Goal: Task Accomplishment & Management: Complete application form

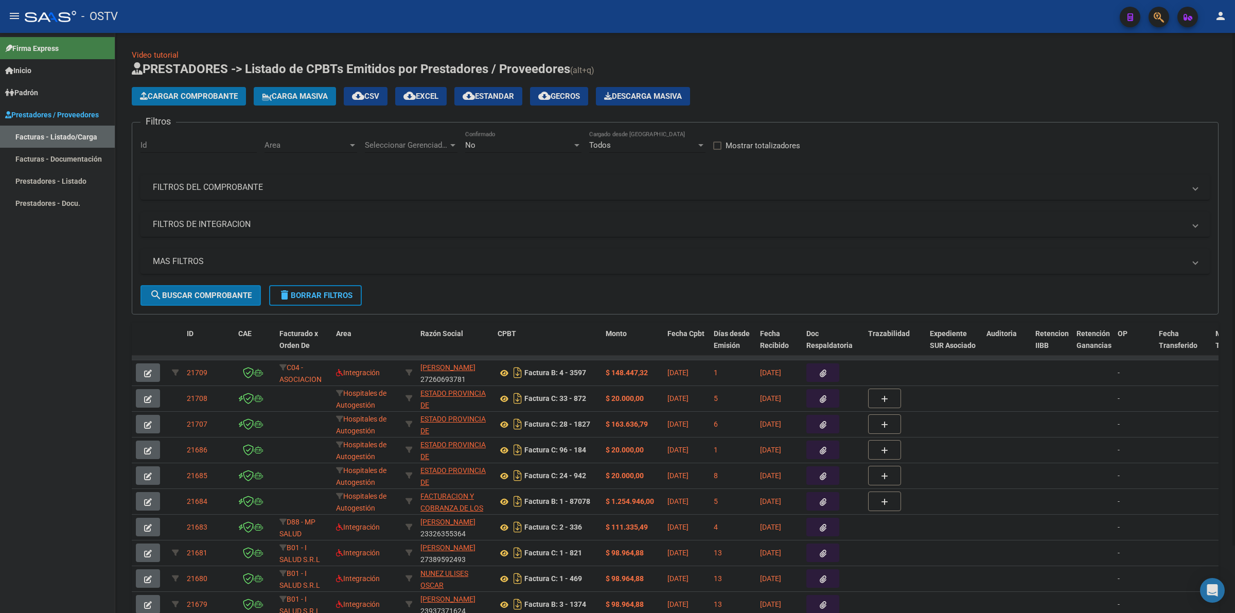
scroll to position [11, 0]
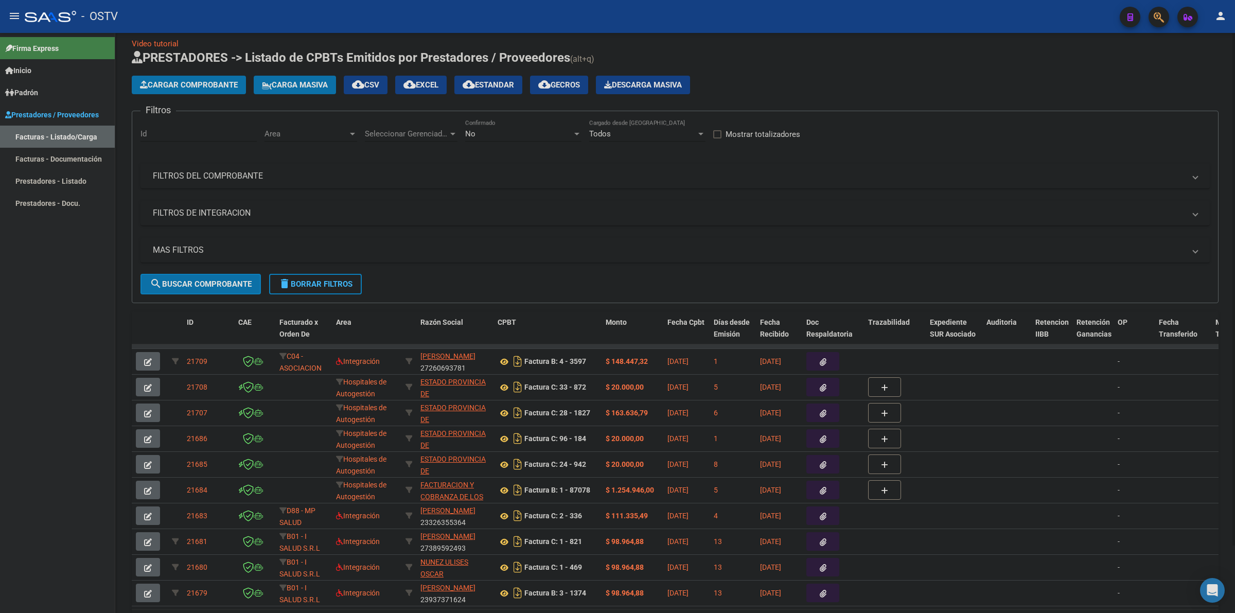
click at [776, 63] on h1 "PRESTADORES -> Listado de CPBTs Emitidos por Prestadores / Proveedores (alt+q)" at bounding box center [675, 58] width 1087 height 18
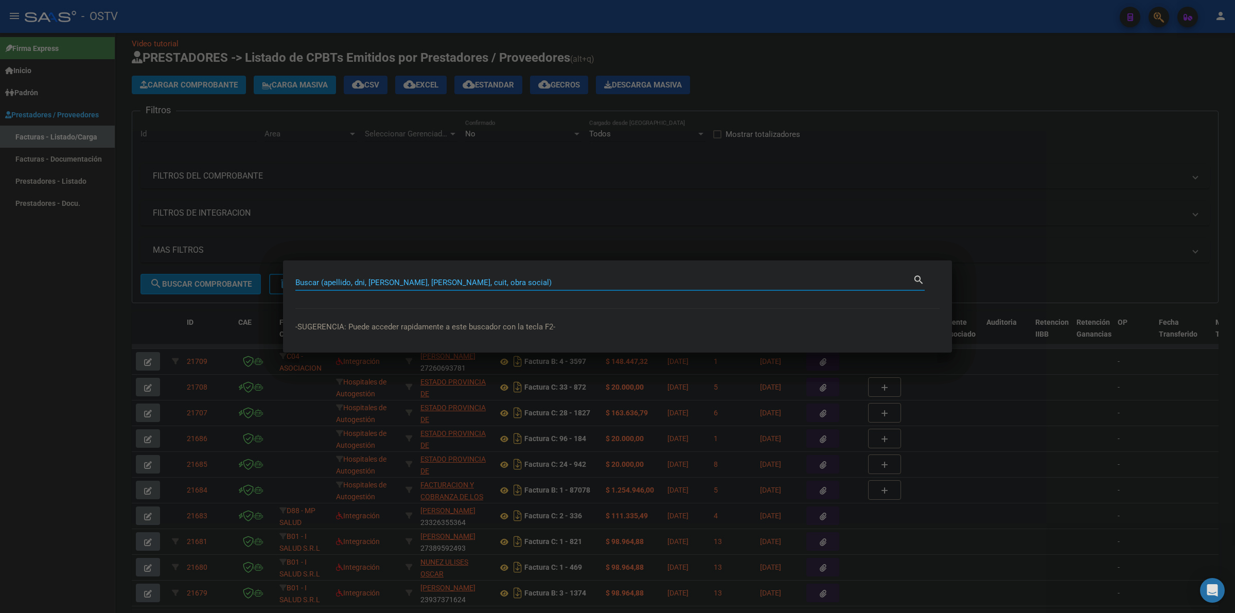
type input "1"
type input "11"
type input "118"
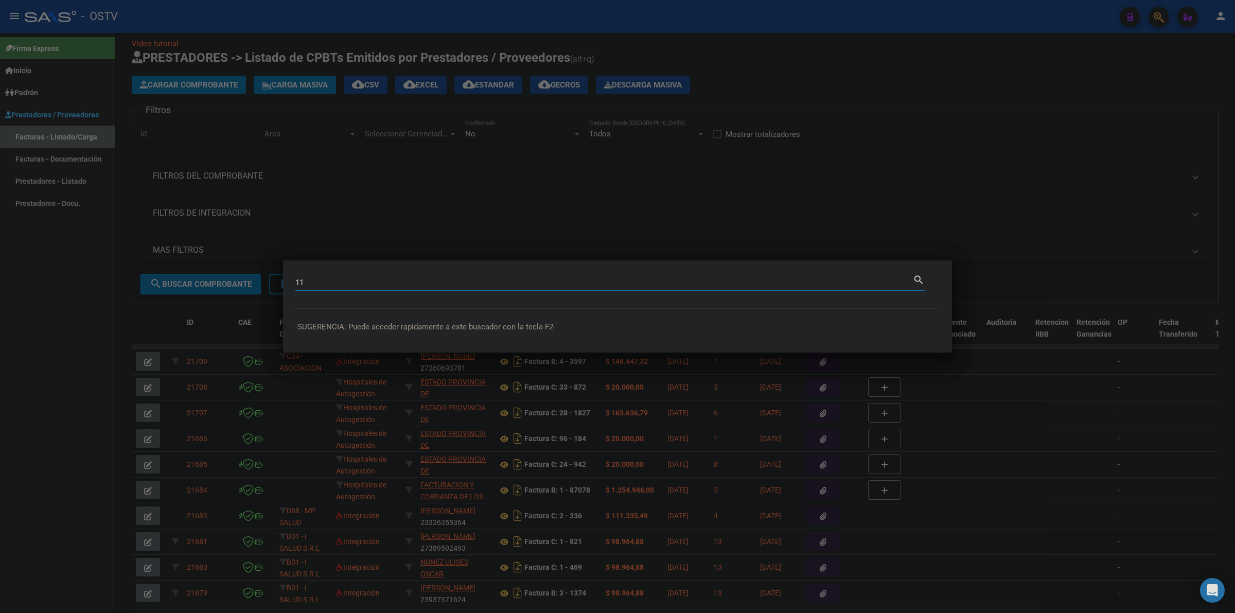
type input "118"
type input "1181"
type input "11815"
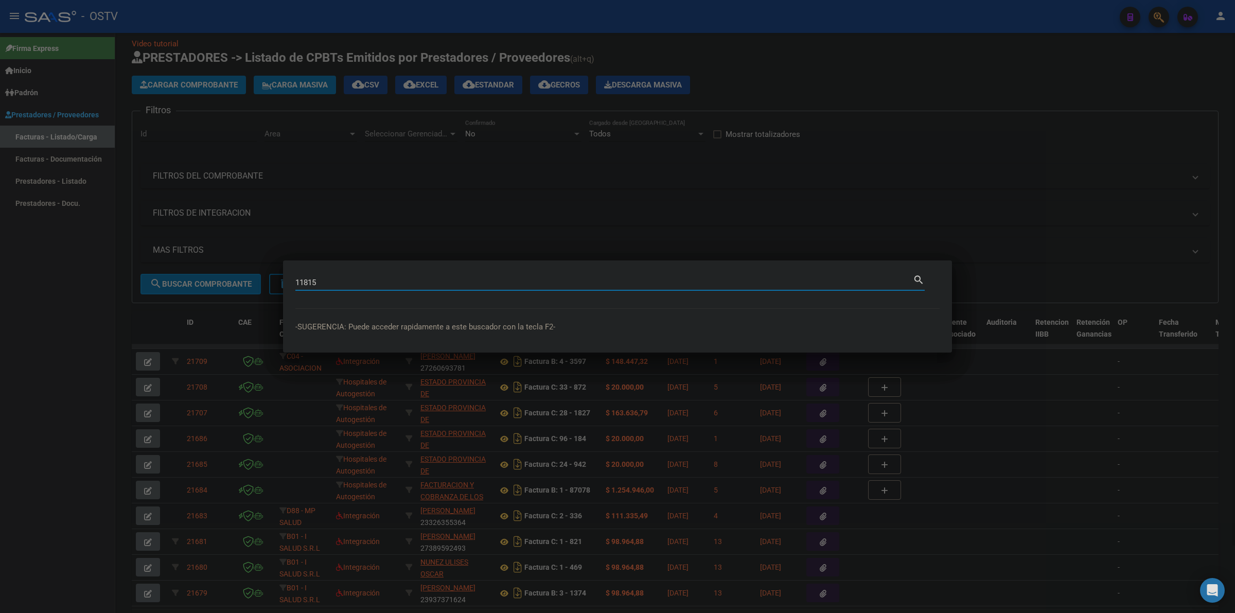
type input "118150"
type input "1181508"
type input "118150"
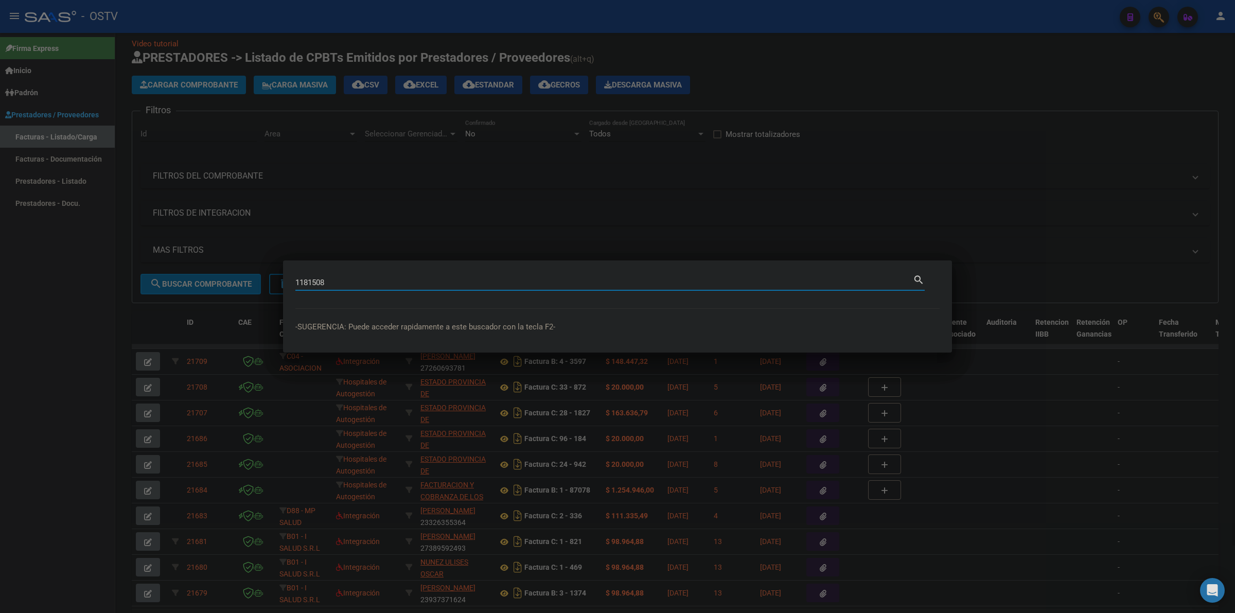
type input "118150"
type input "1181505"
type input "11815053"
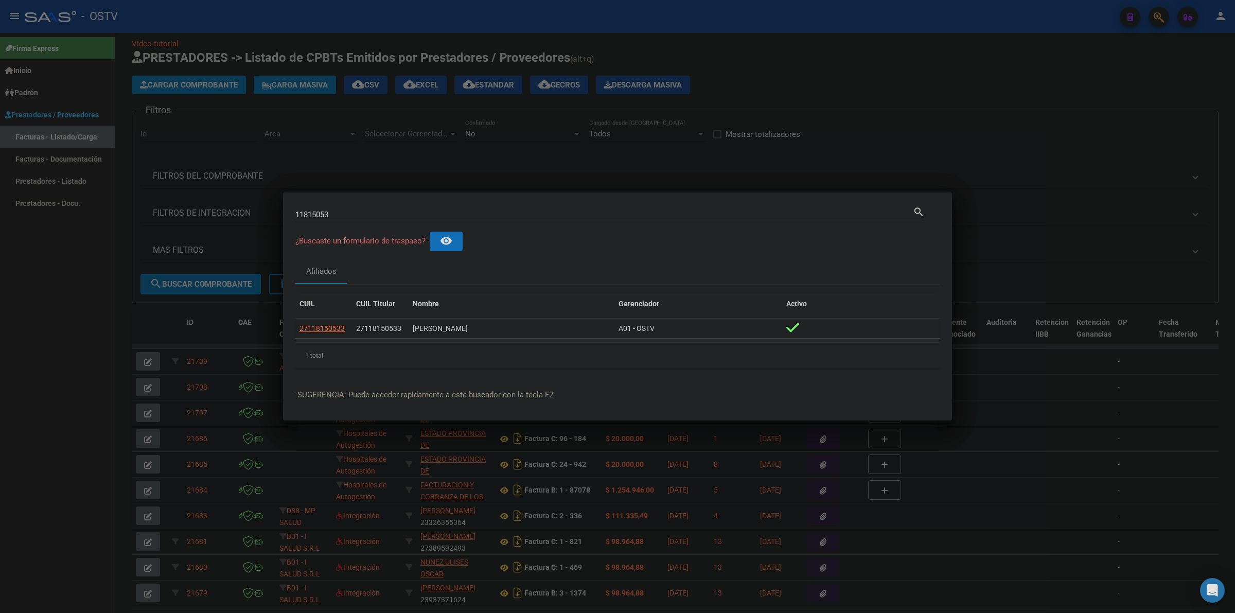
drag, startPoint x: 490, startPoint y: 328, endPoint x: 412, endPoint y: 331, distance: 77.8
click at [412, 331] on datatable-body-cell "[PERSON_NAME]" at bounding box center [512, 329] width 206 height 20
copy div "[PERSON_NAME]"
click at [1000, 86] on div at bounding box center [617, 306] width 1235 height 613
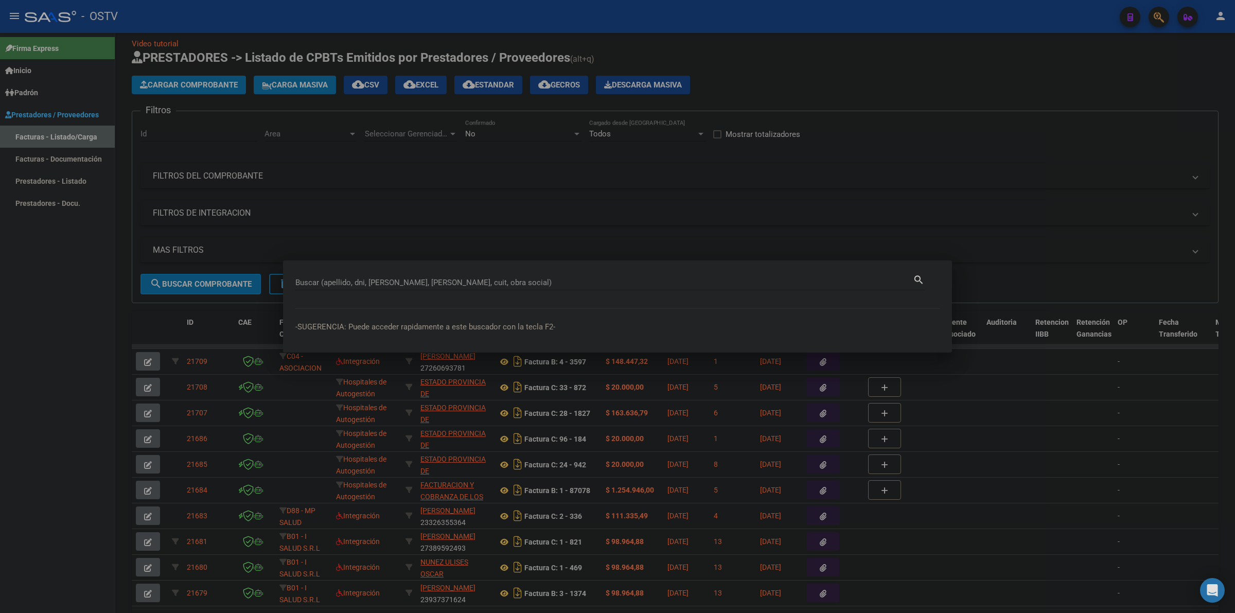
click at [312, 276] on div "Buscar (apellido, dni, [PERSON_NAME], [PERSON_NAME], cuit, obra social)" at bounding box center [604, 282] width 618 height 15
click at [371, 233] on div at bounding box center [617, 306] width 1235 height 613
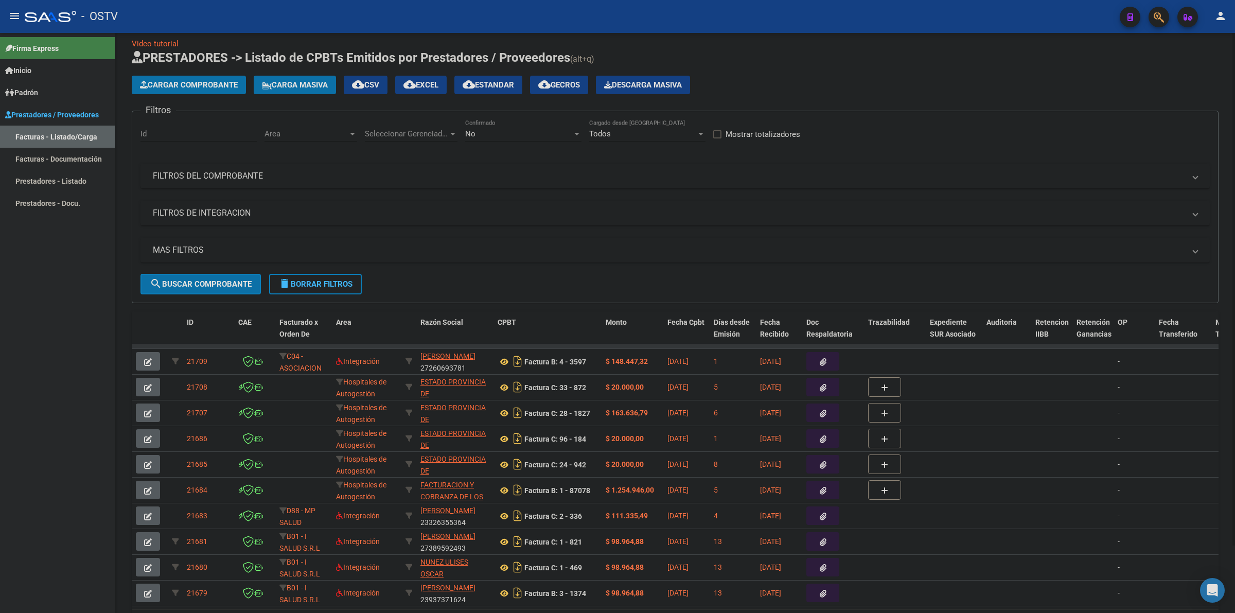
click at [305, 289] on button "delete Borrar Filtros" at bounding box center [315, 284] width 93 height 21
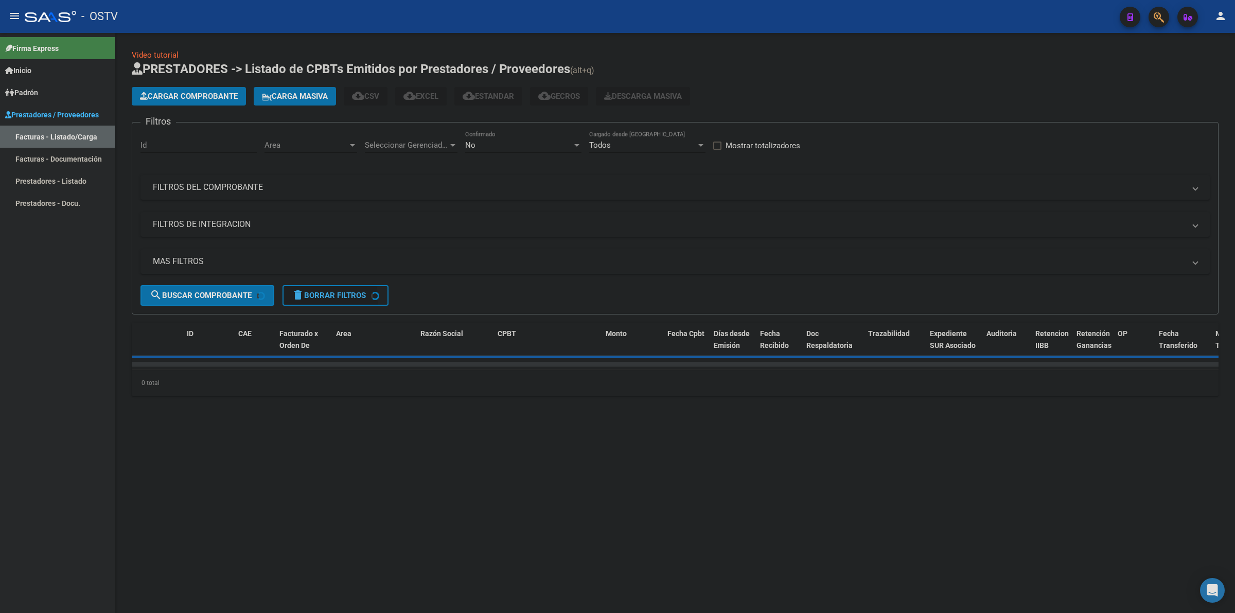
scroll to position [0, 0]
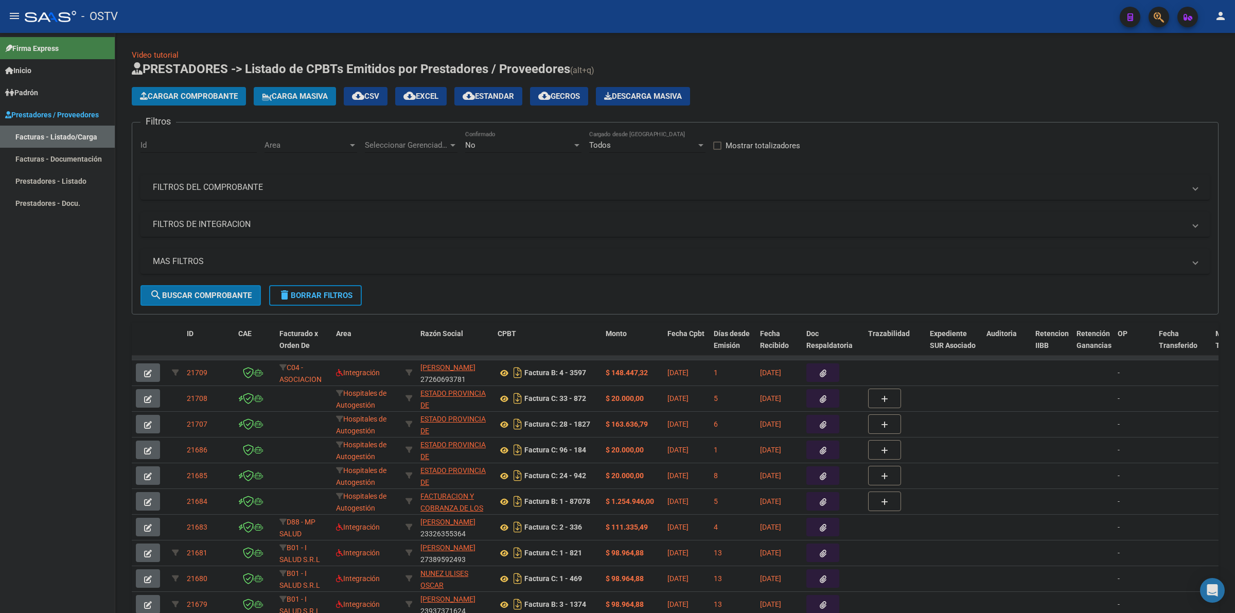
click at [38, 112] on span "Prestadores / Proveedores" at bounding box center [52, 114] width 94 height 11
click at [555, 145] on div "No" at bounding box center [518, 145] width 107 height 9
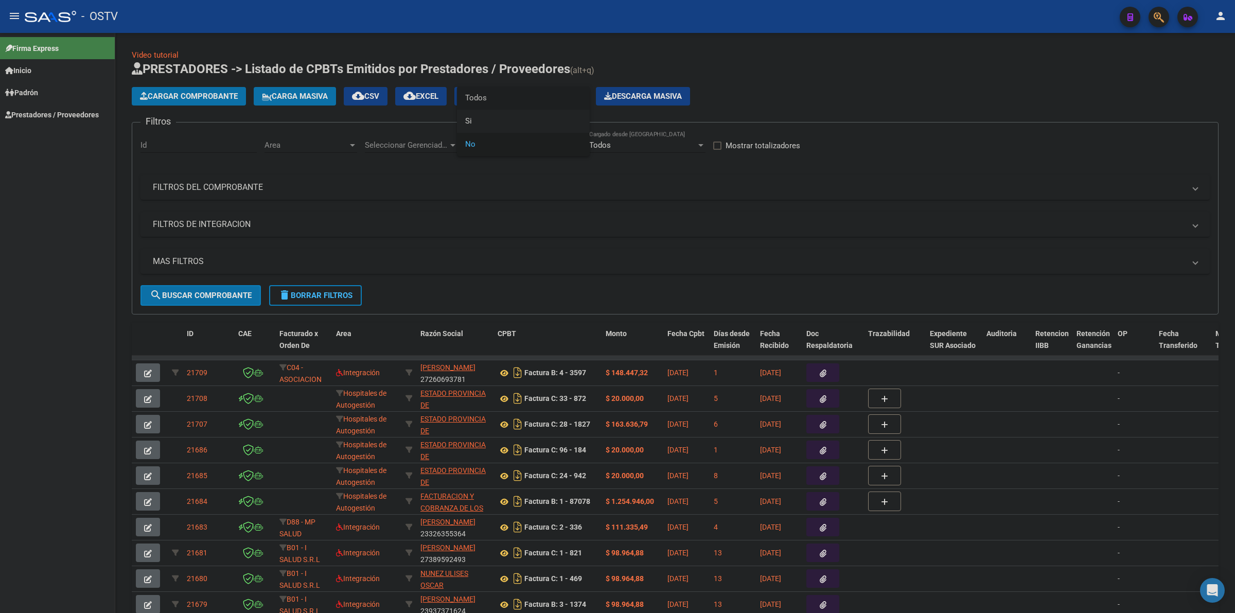
drag, startPoint x: 503, startPoint y: 101, endPoint x: 132, endPoint y: 18, distance: 380.3
click at [495, 98] on span "Todos" at bounding box center [523, 97] width 116 height 23
click at [19, 12] on mat-icon "menu" at bounding box center [14, 16] width 12 height 12
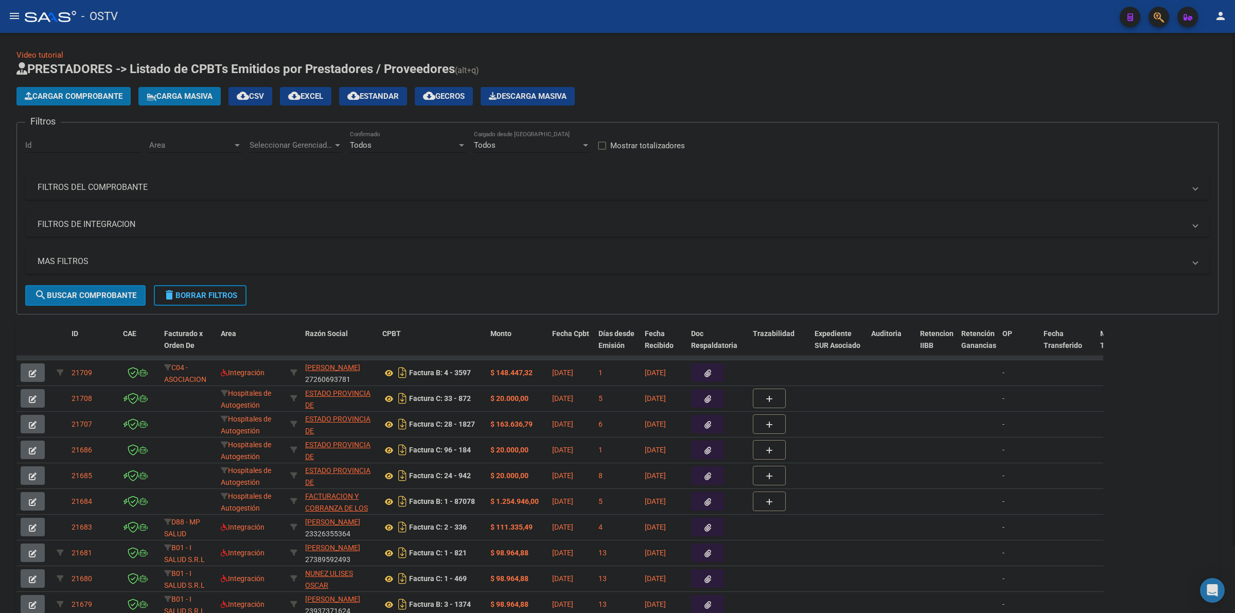
click at [354, 143] on span "Todos" at bounding box center [361, 145] width 22 height 9
click at [318, 142] on div at bounding box center [617, 306] width 1235 height 613
click at [305, 147] on span "Seleccionar Gerenciador" at bounding box center [291, 145] width 83 height 9
drag, startPoint x: 281, startPoint y: 165, endPoint x: 225, endPoint y: 155, distance: 57.0
click at [280, 165] on span "Todos" at bounding box center [322, 167] width 144 height 23
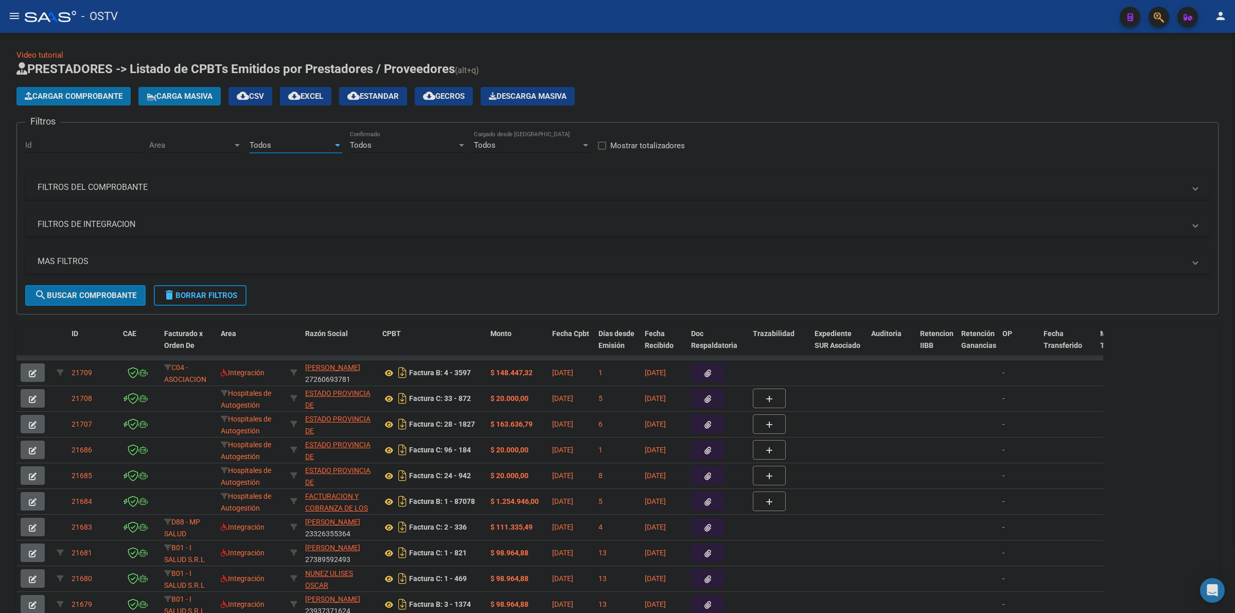
click at [217, 150] on div "Area Area" at bounding box center [195, 142] width 93 height 22
click at [214, 147] on input "dropdown search" at bounding box center [208, 143] width 134 height 23
click at [186, 166] on span "Todos" at bounding box center [216, 167] width 134 height 23
click at [110, 256] on mat-panel-title "MAS FILTROS" at bounding box center [612, 261] width 1148 height 11
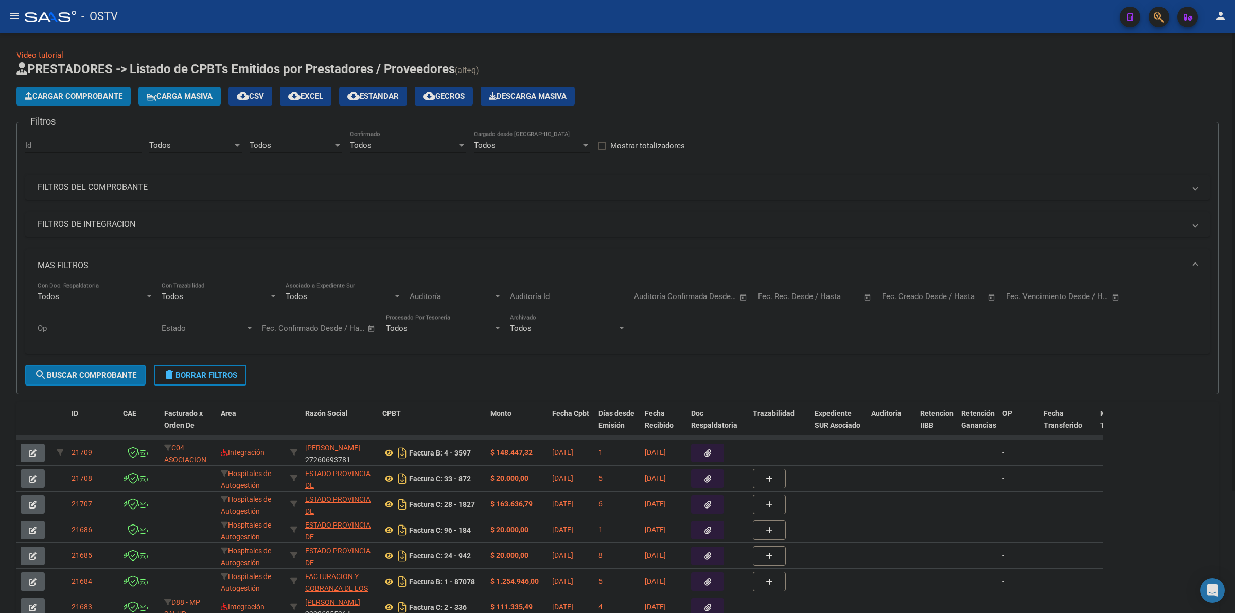
click at [937, 303] on div "Fecha inicio – Fecha fin Fec. Creado Desde / Hasta" at bounding box center [934, 293] width 104 height 22
click at [934, 300] on input "text" at bounding box center [958, 296] width 50 height 9
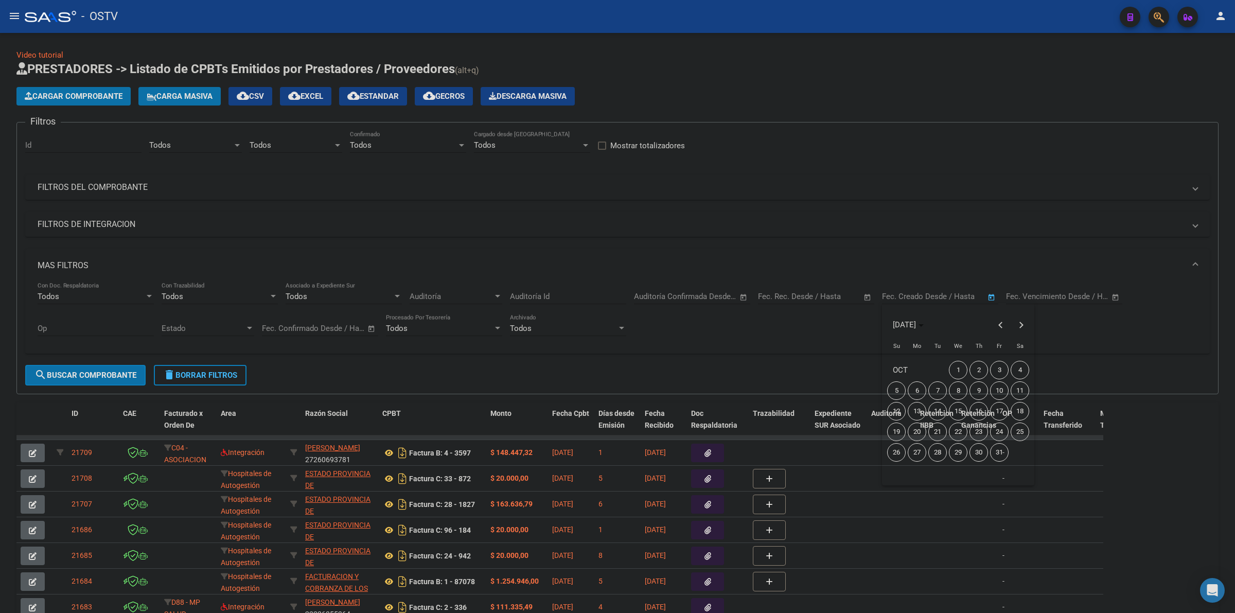
click at [919, 406] on span "13" at bounding box center [917, 411] width 19 height 19
type input "[DATE]"
click at [919, 407] on span "13" at bounding box center [917, 411] width 19 height 19
type input "[DATE]"
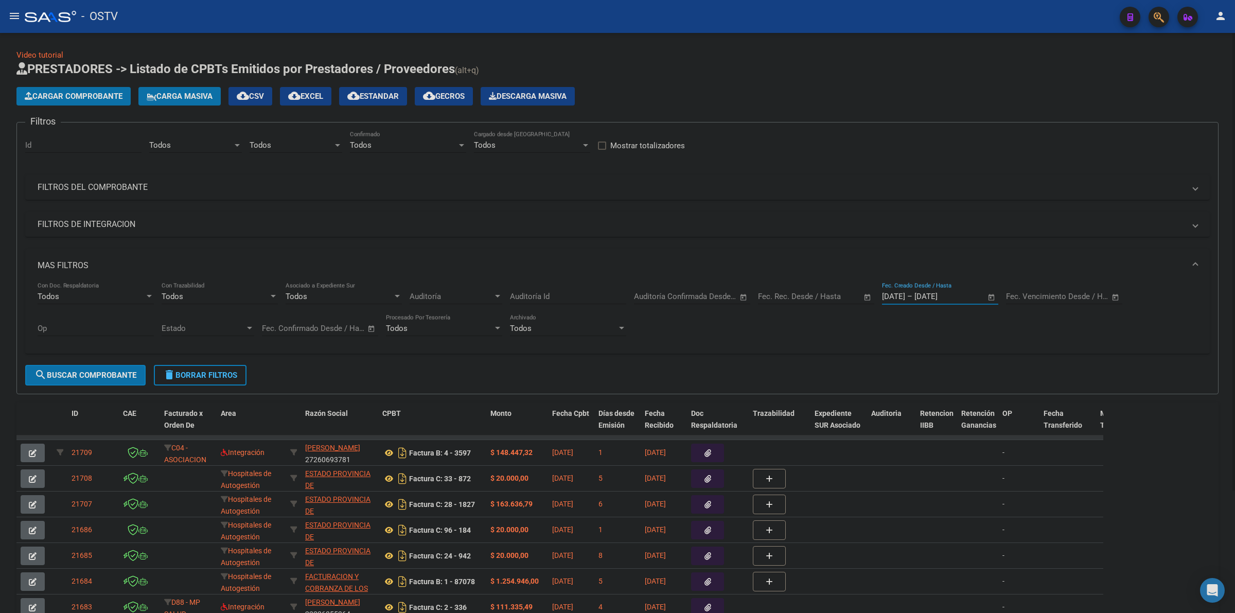
click at [86, 375] on span "search Buscar Comprobante" at bounding box center [85, 375] width 102 height 9
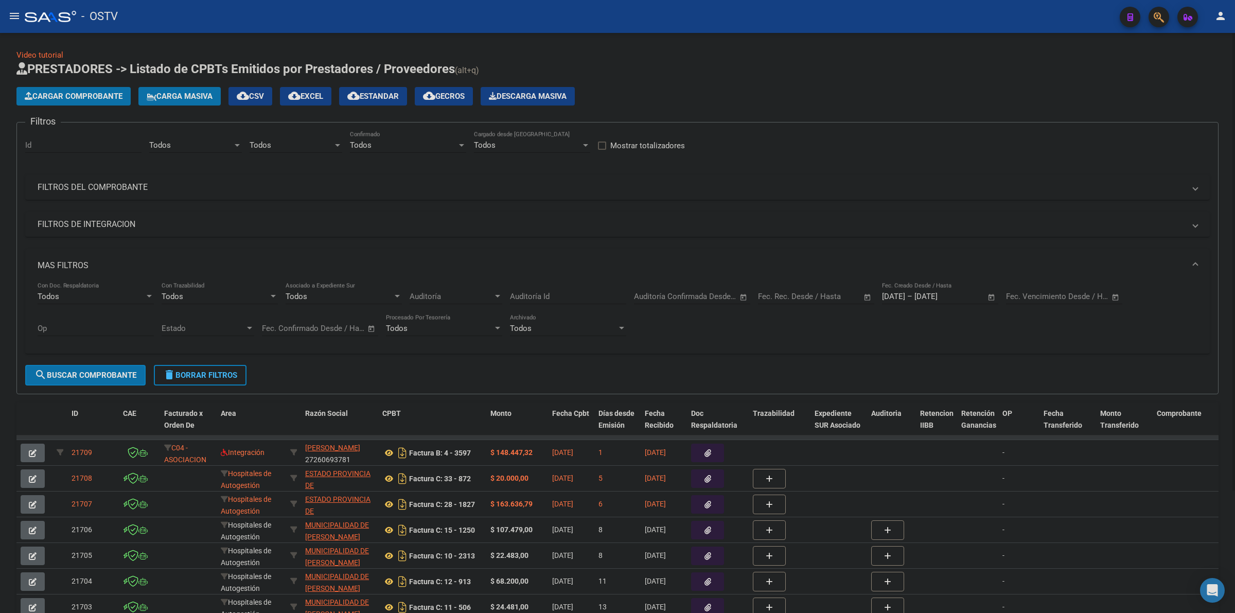
click at [384, 97] on span "cloud_download Estandar" at bounding box center [372, 96] width 51 height 9
click at [546, 45] on div "Video tutorial PRESTADORES -> Listado de CPBTs Emitidos por Prestadores / Prove…" at bounding box center [617, 396] width 1235 height 727
click at [114, 195] on mat-expansion-panel-header "FILTROS DEL COMPROBANTE" at bounding box center [617, 187] width 1185 height 25
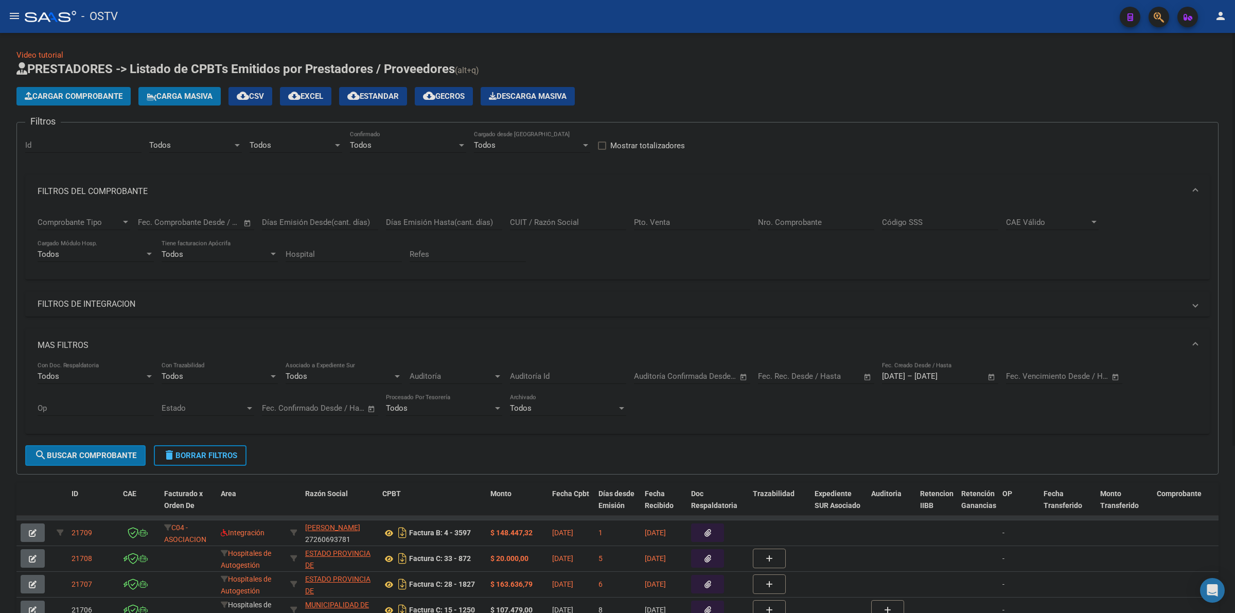
click at [799, 218] on input "Nro. Comprobante" at bounding box center [816, 222] width 116 height 9
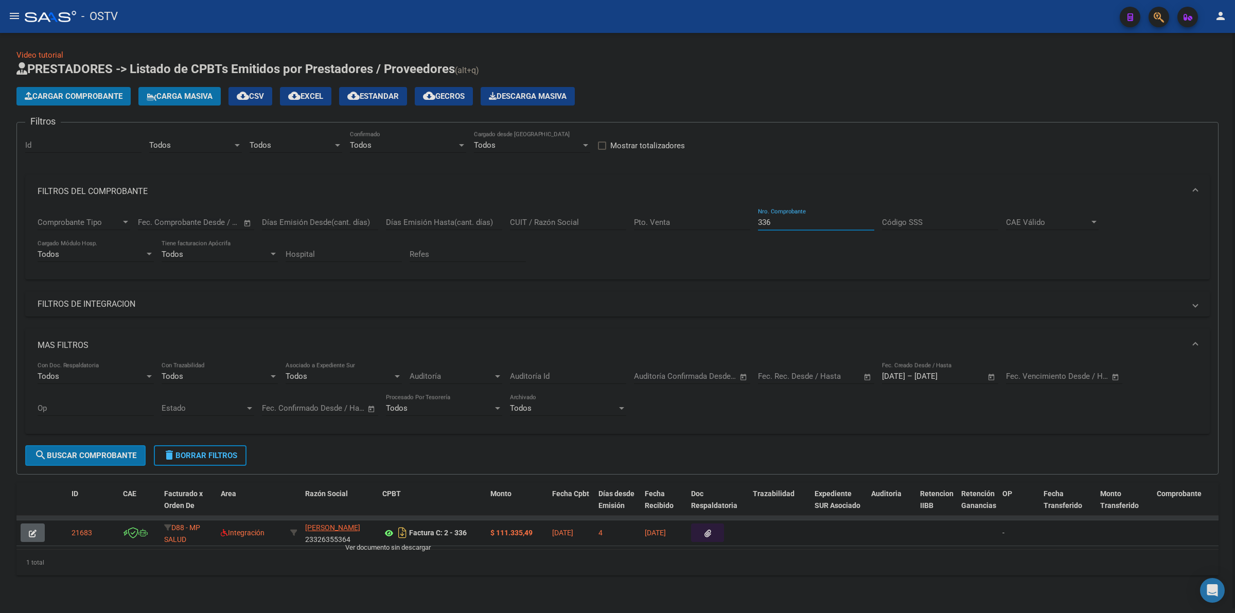
type input "336"
click at [389, 531] on icon at bounding box center [388, 533] width 13 height 12
click at [230, 454] on span "delete Borrar Filtros" at bounding box center [200, 455] width 74 height 9
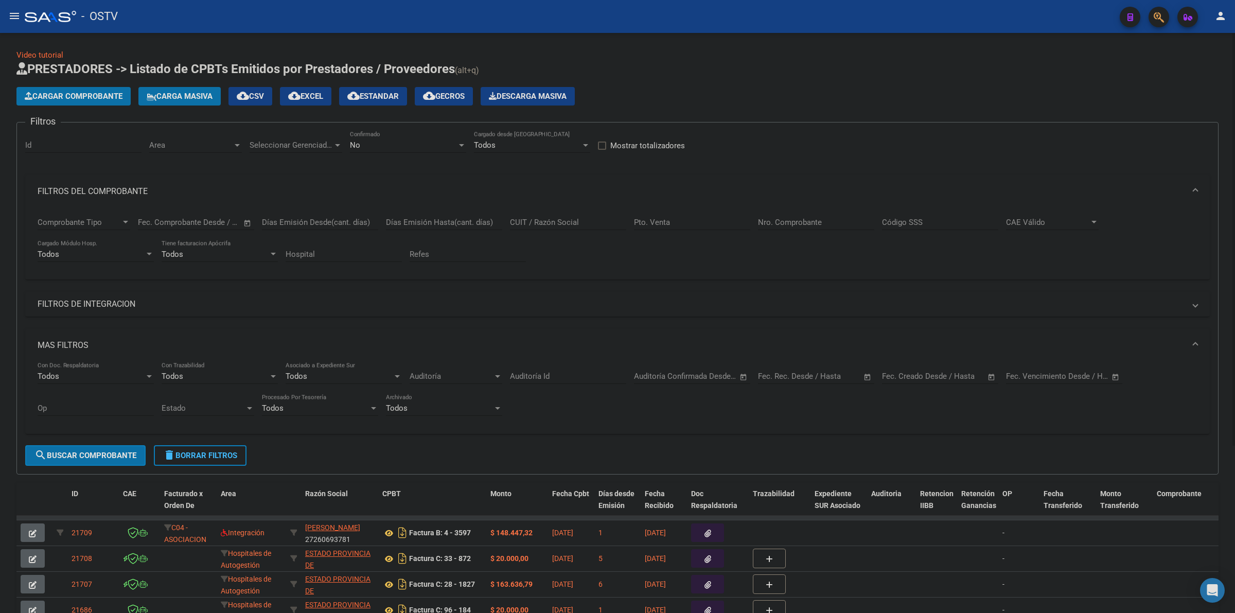
click at [367, 152] on div "No Confirmado" at bounding box center [408, 142] width 116 height 22
click at [377, 99] on span "Todos" at bounding box center [408, 97] width 116 height 23
click at [932, 380] on div "Fecha inicio – Fecha fin Fec. Creado Desde / Hasta" at bounding box center [934, 373] width 104 height 22
click at [933, 378] on input "text" at bounding box center [958, 376] width 50 height 9
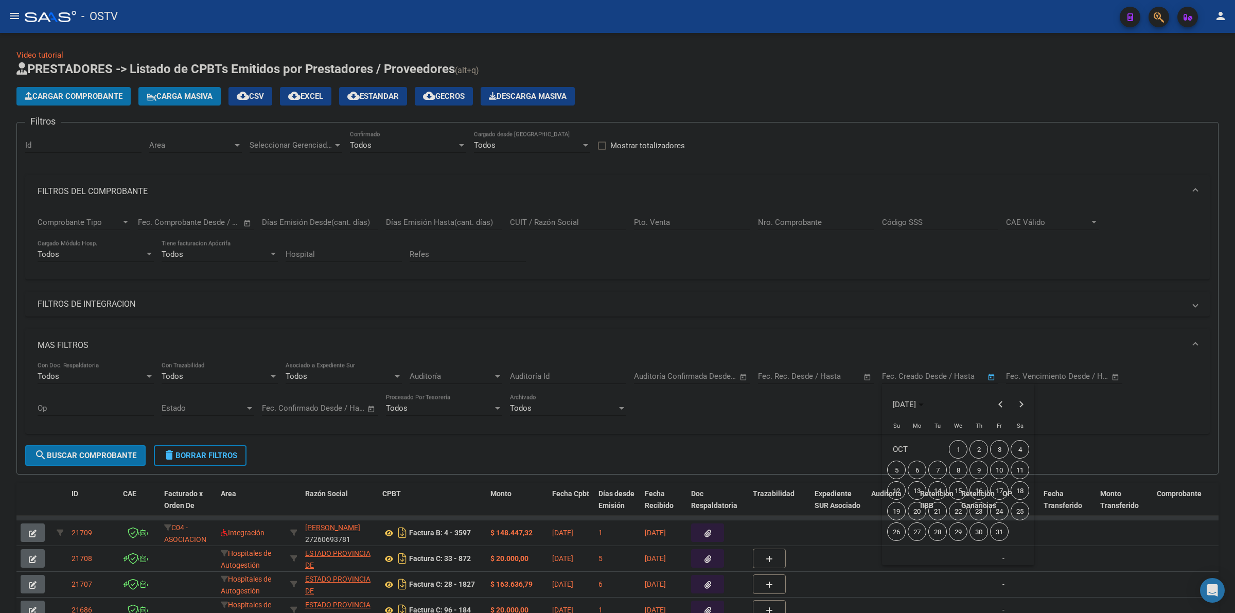
click at [922, 490] on span "13" at bounding box center [917, 490] width 19 height 19
type input "[DATE]"
click at [921, 490] on span "13" at bounding box center [917, 490] width 19 height 19
type input "[DATE]"
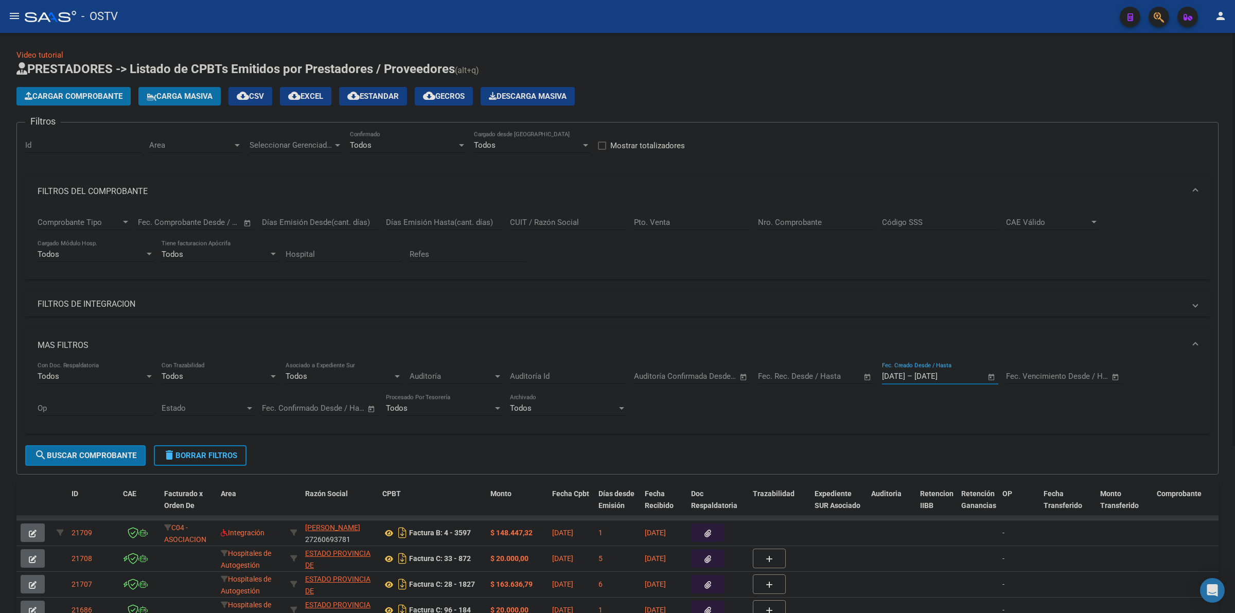
click at [201, 153] on div "Area Area" at bounding box center [195, 147] width 93 height 32
click at [197, 142] on span "Area" at bounding box center [190, 145] width 83 height 9
click at [204, 215] on span "Gestiones Administrativas y Otros" at bounding box center [208, 213] width 118 height 9
click at [294, 145] on span "Seleccionar Gerenciador" at bounding box center [291, 145] width 83 height 9
click at [282, 210] on span "A01 - OSTV" at bounding box center [269, 213] width 39 height 9
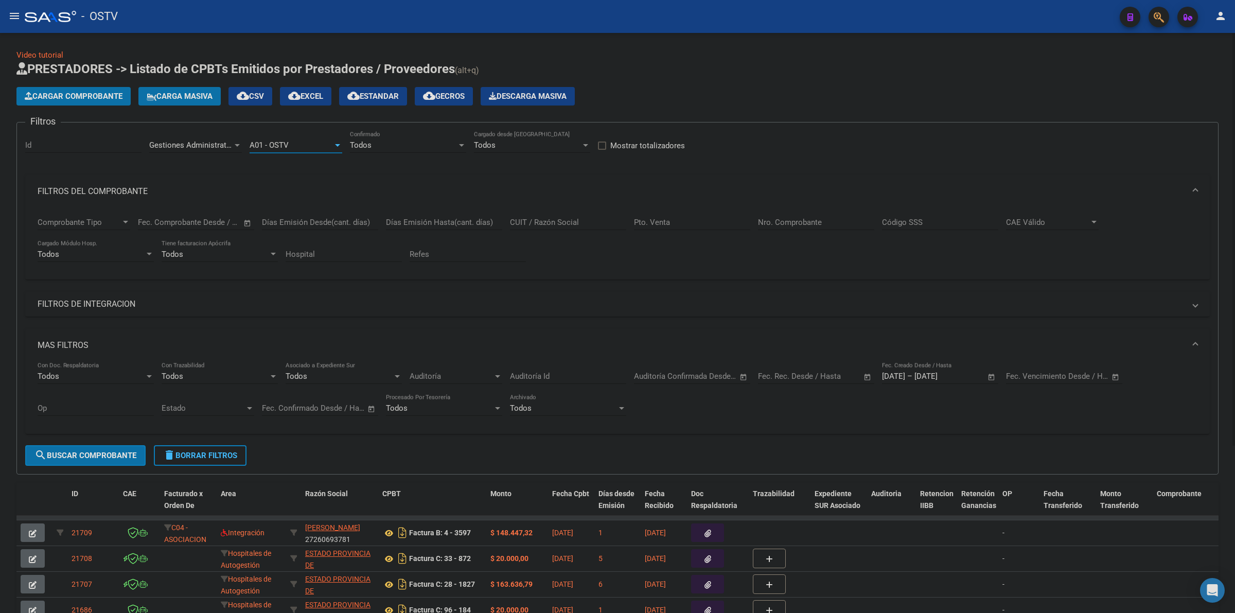
click at [133, 451] on span "search Buscar Comprobante" at bounding box center [85, 455] width 102 height 9
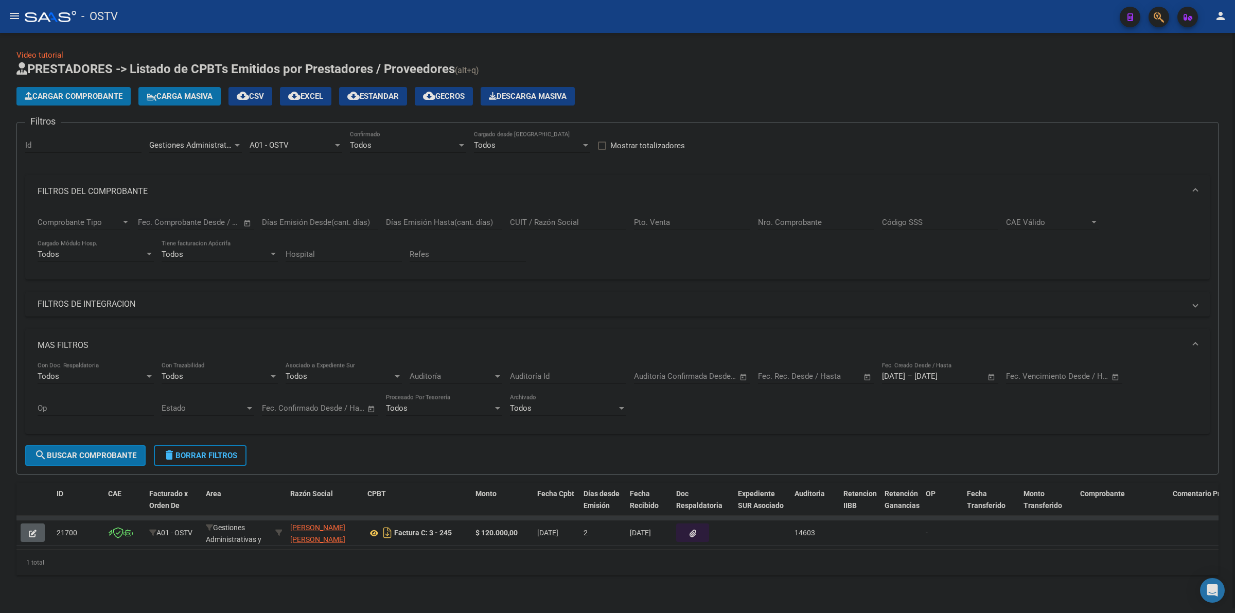
click at [120, 186] on mat-panel-title "FILTROS DEL COMPROBANTE" at bounding box center [612, 191] width 1148 height 11
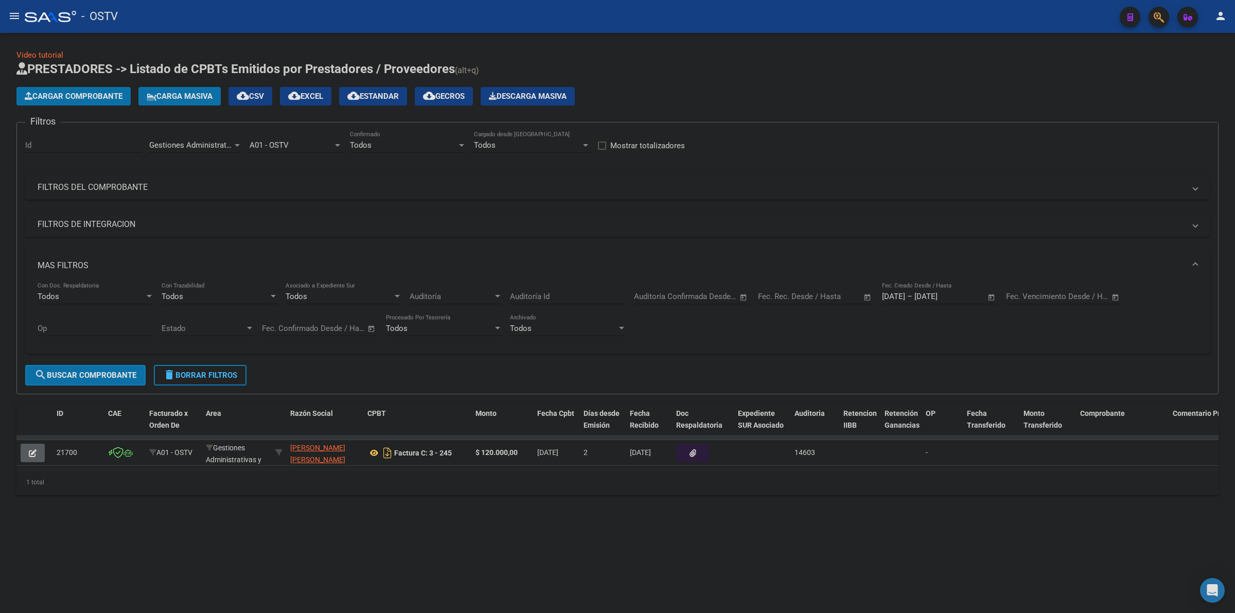
click at [101, 382] on button "search Buscar Comprobante" at bounding box center [85, 375] width 120 height 21
click at [228, 141] on span "Gestiones Administrativas y Otros" at bounding box center [208, 145] width 118 height 9
drag, startPoint x: 184, startPoint y: 187, endPoint x: 170, endPoint y: 248, distance: 62.9
click at [184, 188] on span "Prestaciones Propias" at bounding box center [216, 192] width 134 height 23
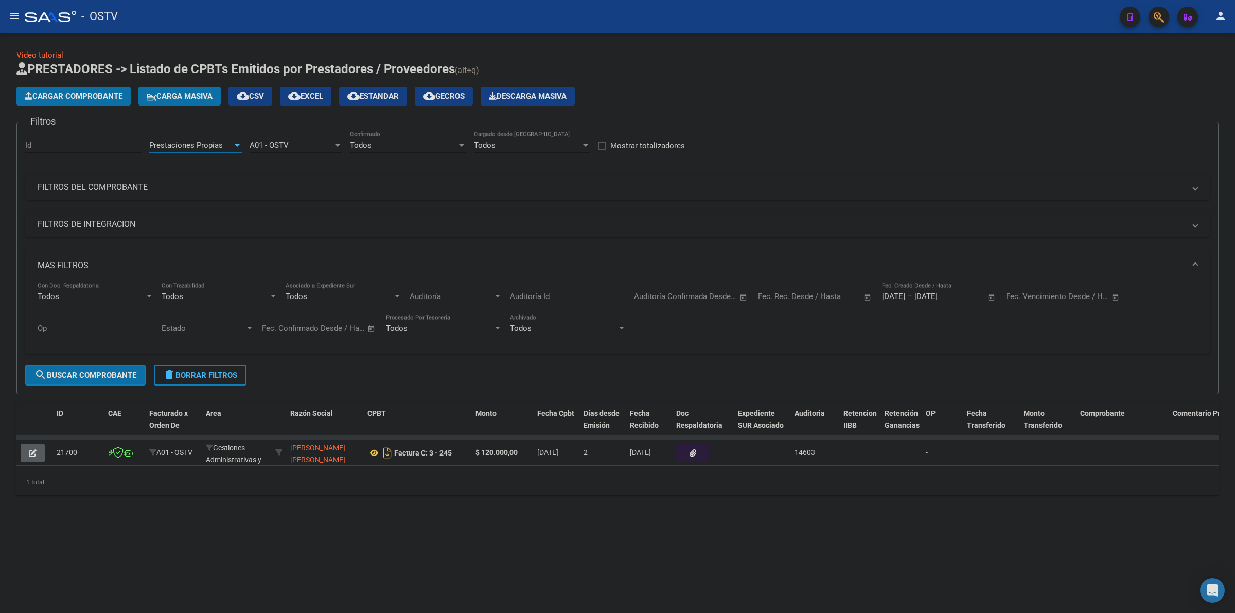
click at [121, 371] on span "search Buscar Comprobante" at bounding box center [85, 375] width 102 height 9
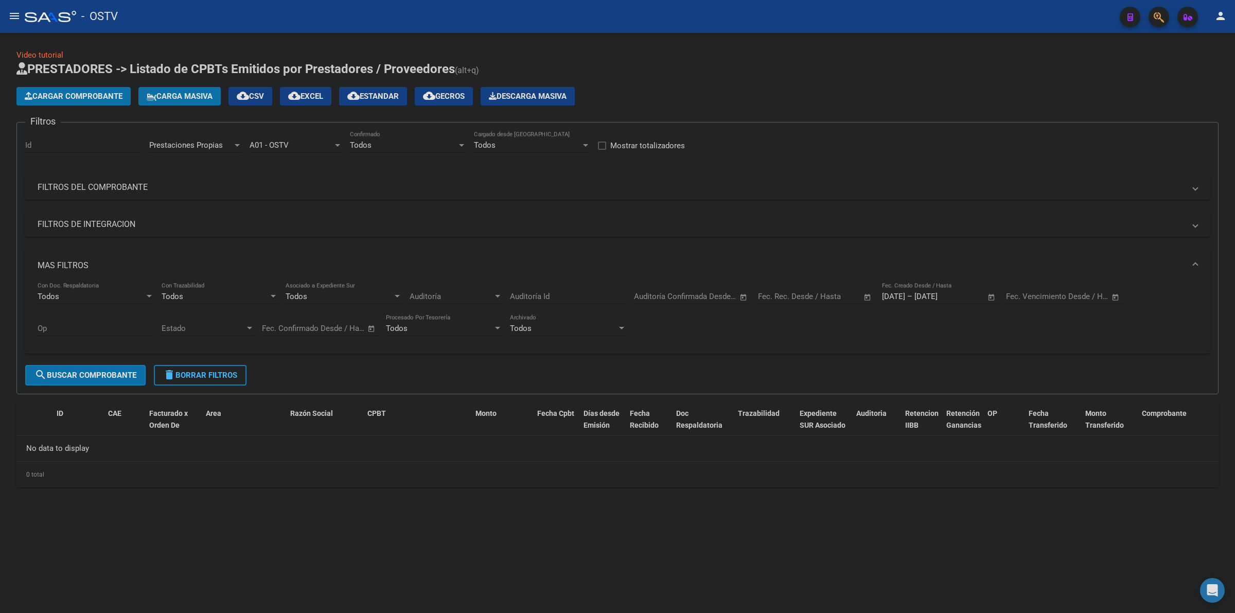
click at [176, 139] on div "Prestaciones Propias Area" at bounding box center [195, 142] width 93 height 22
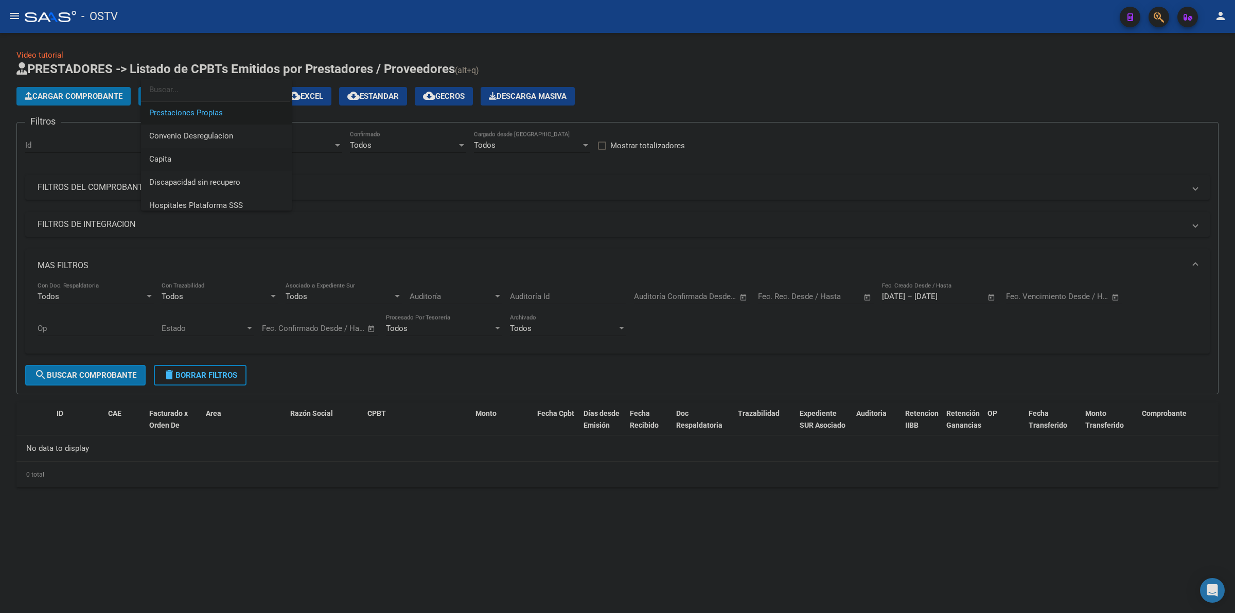
scroll to position [123, 0]
click at [171, 148] on span "Capita" at bounding box center [216, 153] width 134 height 23
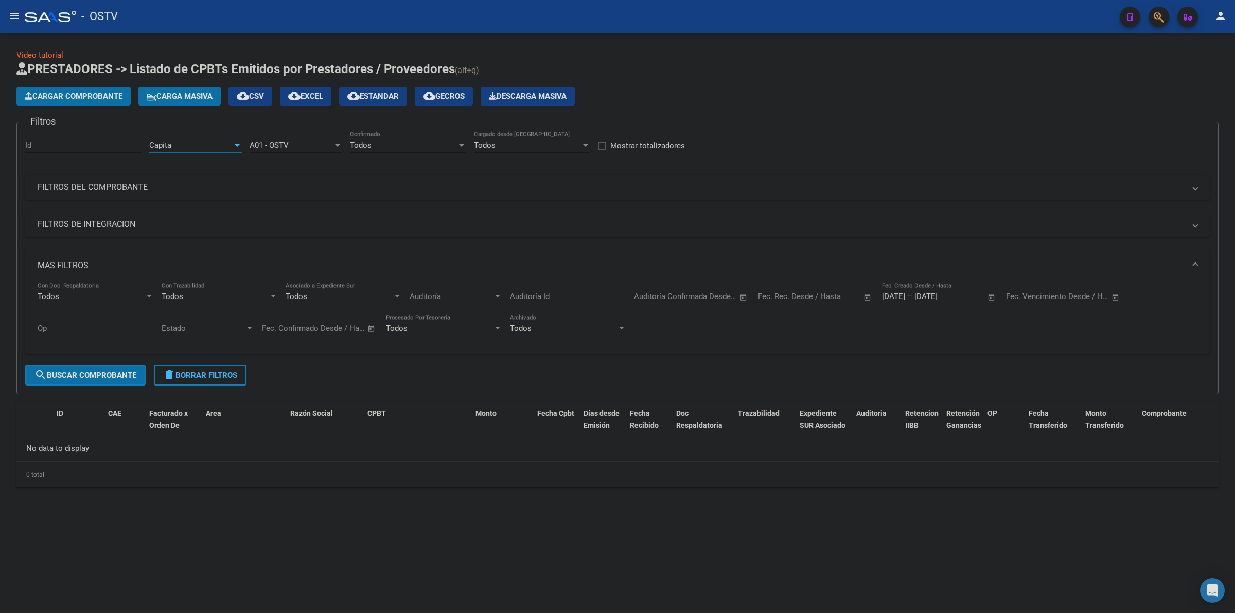
click at [125, 376] on span "search Buscar Comprobante" at bounding box center [85, 375] width 102 height 9
click at [203, 376] on span "delete Borrar Filtros" at bounding box center [200, 375] width 74 height 9
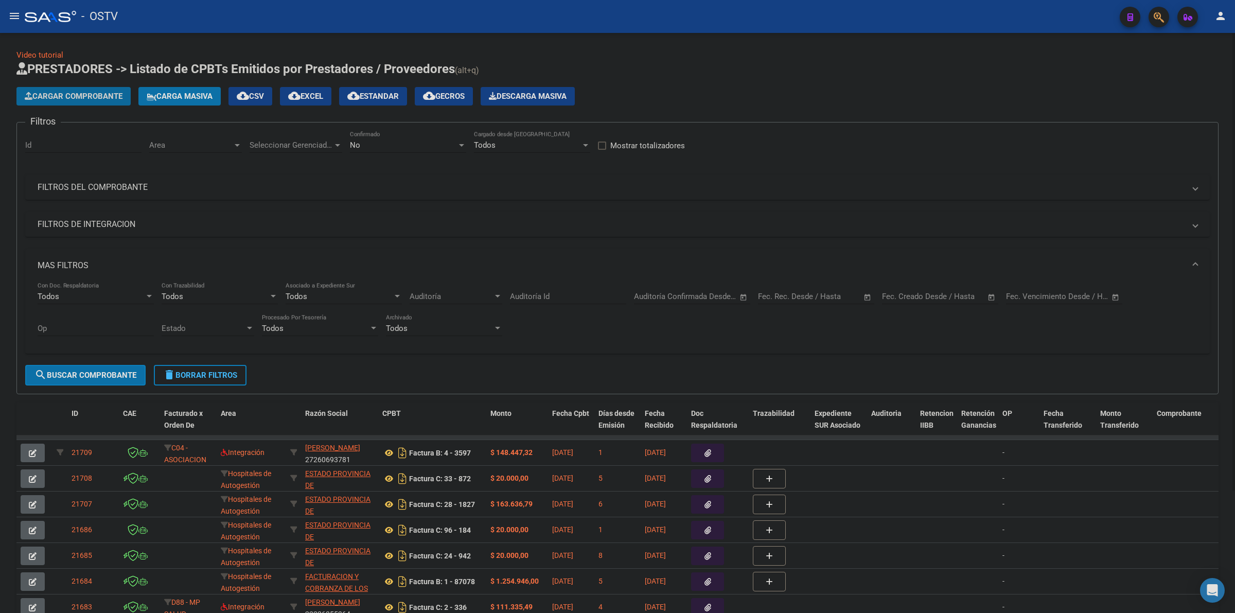
click at [86, 96] on span "Cargar Comprobante" at bounding box center [74, 96] width 98 height 9
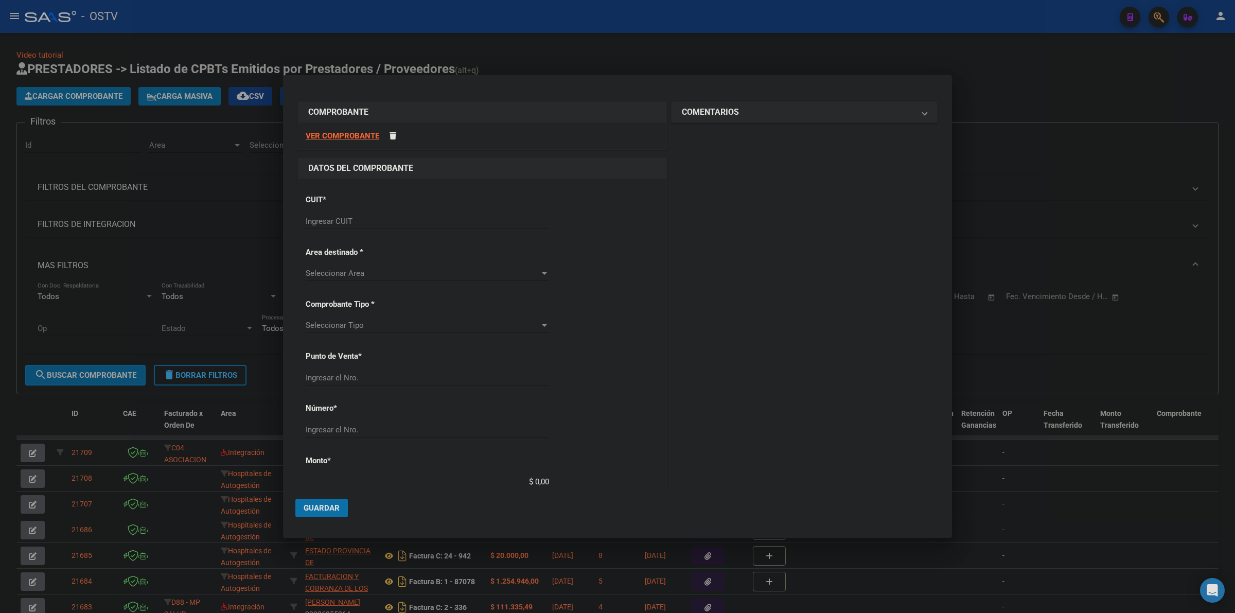
drag, startPoint x: 361, startPoint y: 232, endPoint x: 359, endPoint y: 222, distance: 9.9
click at [360, 225] on div "Ingresar CUIT" at bounding box center [427, 226] width 243 height 25
click at [359, 222] on input "Ingresar CUIT" at bounding box center [427, 221] width 243 height 9
type input "30-62698339-8"
type input "132"
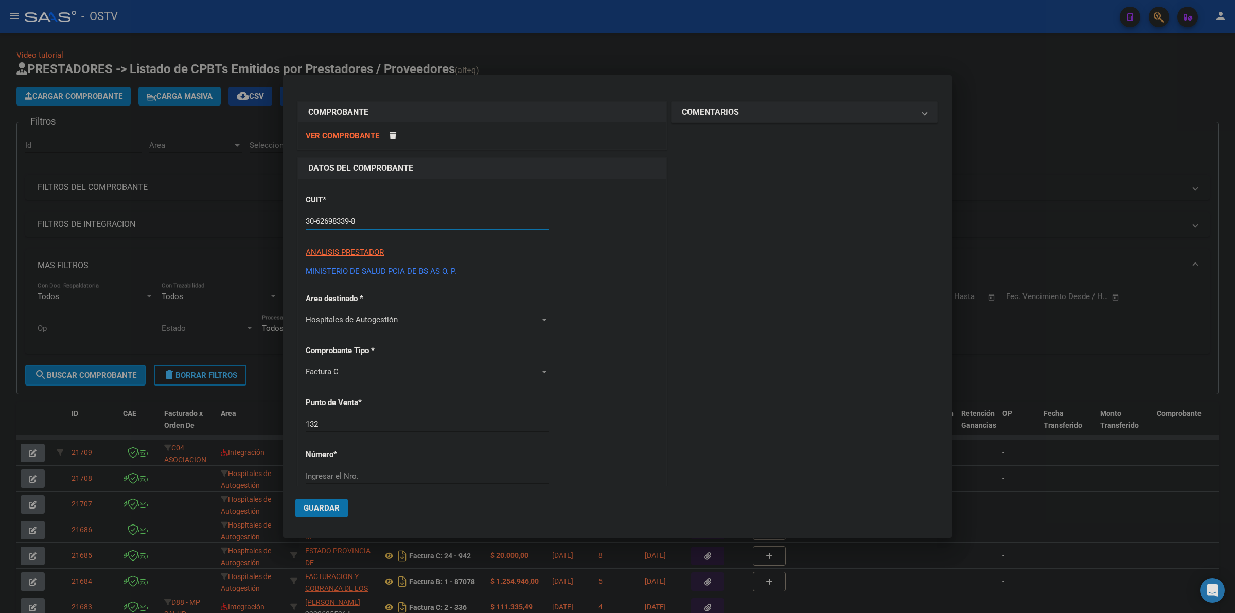
type input "30-62698339-8"
type input "17871"
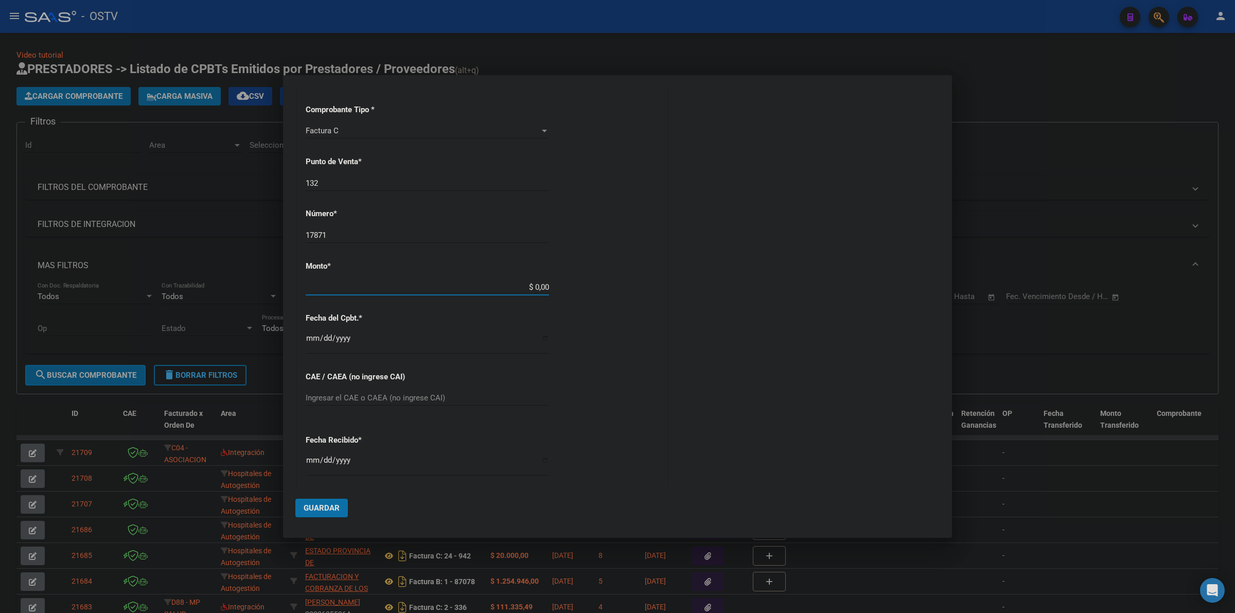
type input "$ 416.004,00"
type input "[DATE]"
type input "75358889534216"
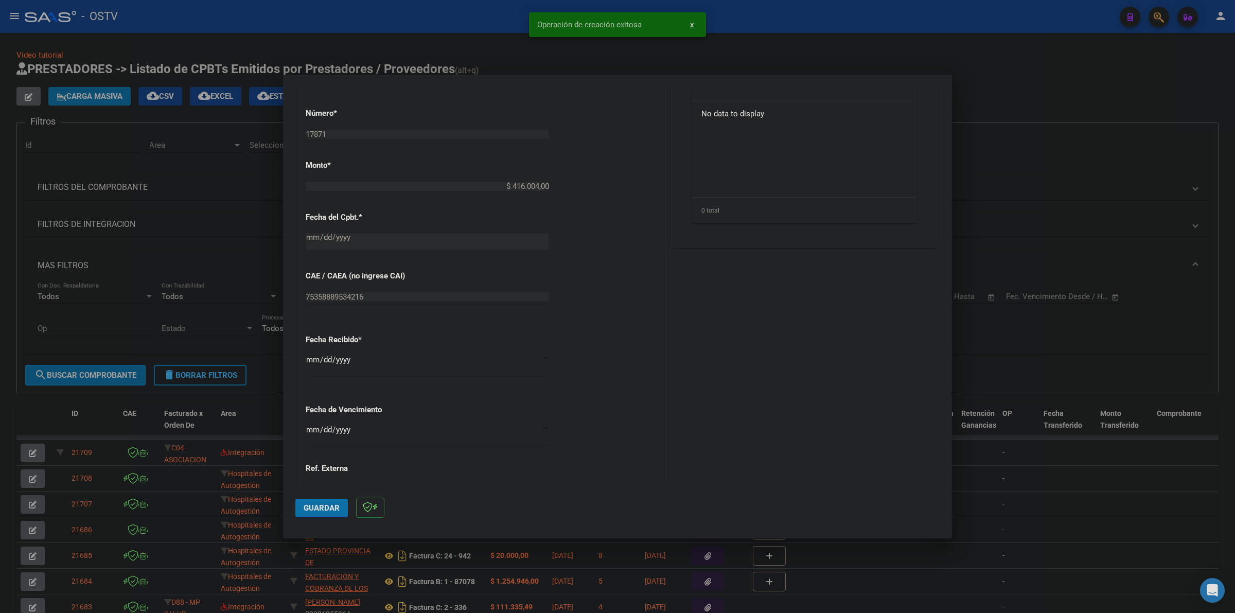
scroll to position [407, 0]
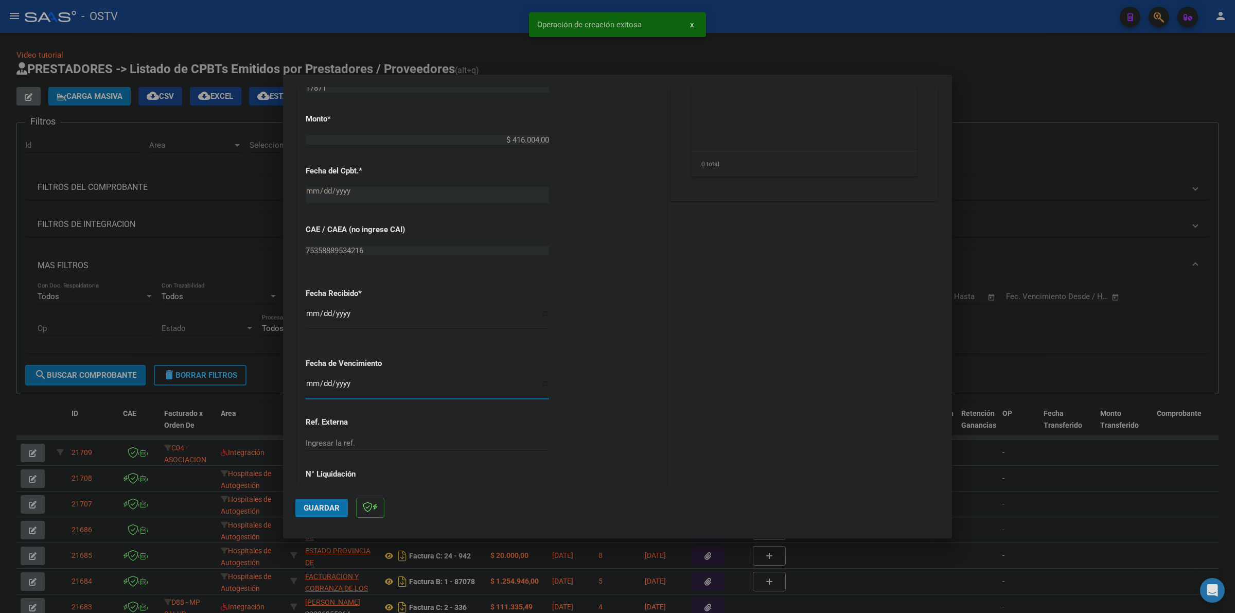
click at [314, 379] on input "Ingresar la fecha" at bounding box center [427, 387] width 243 height 16
type input "[DATE]"
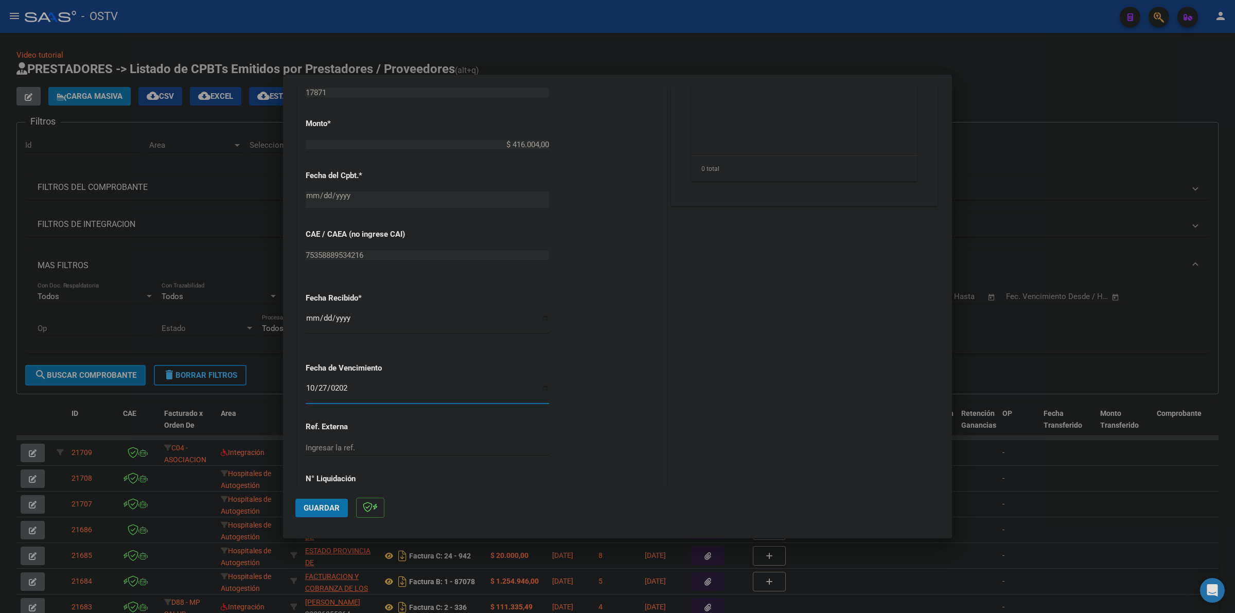
scroll to position [402, 0]
click at [647, 337] on div "Fecha Recibido * [DATE] Ingresar la fecha" at bounding box center [482, 315] width 353 height 59
click at [312, 320] on input "[DATE]" at bounding box center [427, 323] width 243 height 16
type input "0008-10-23"
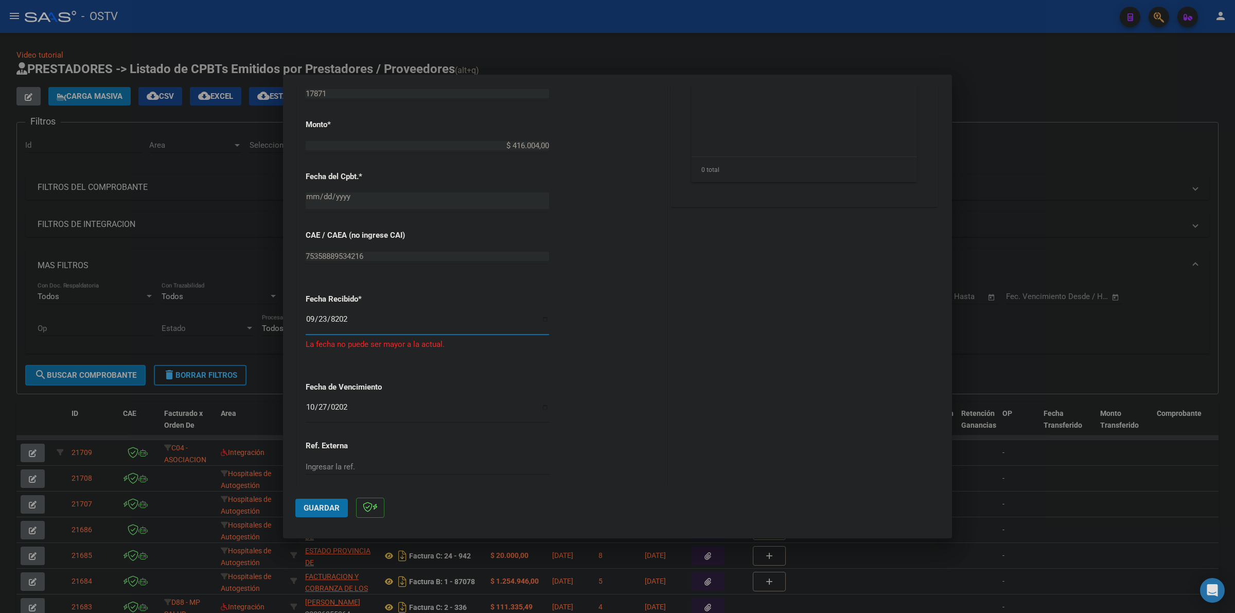
type input "[DATE]"
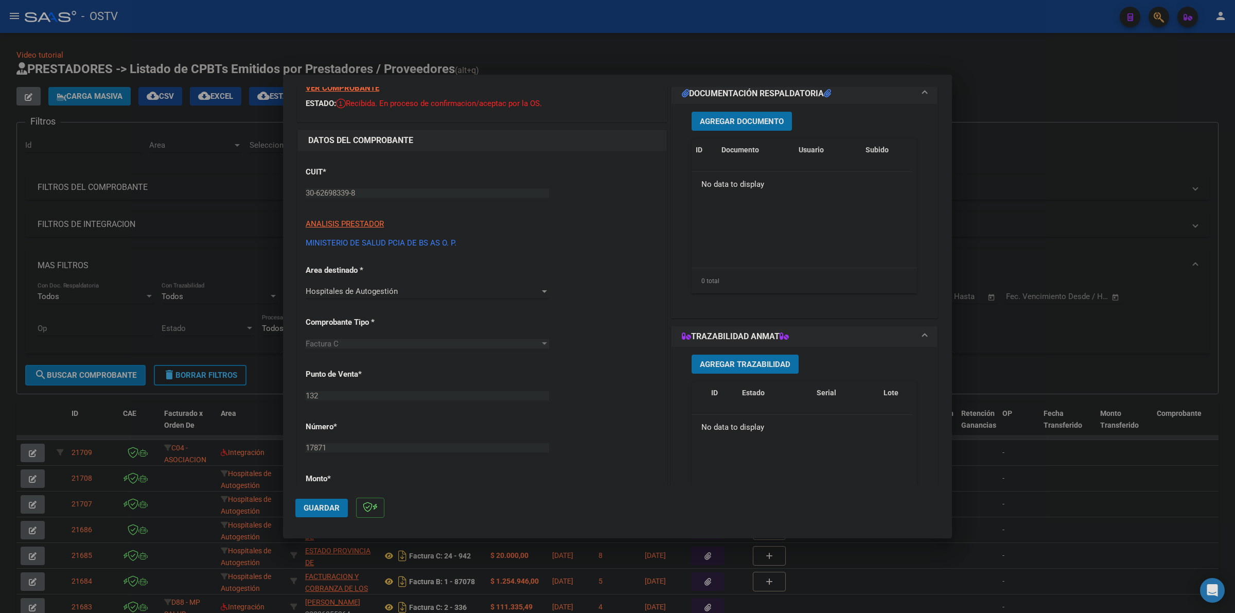
scroll to position [0, 0]
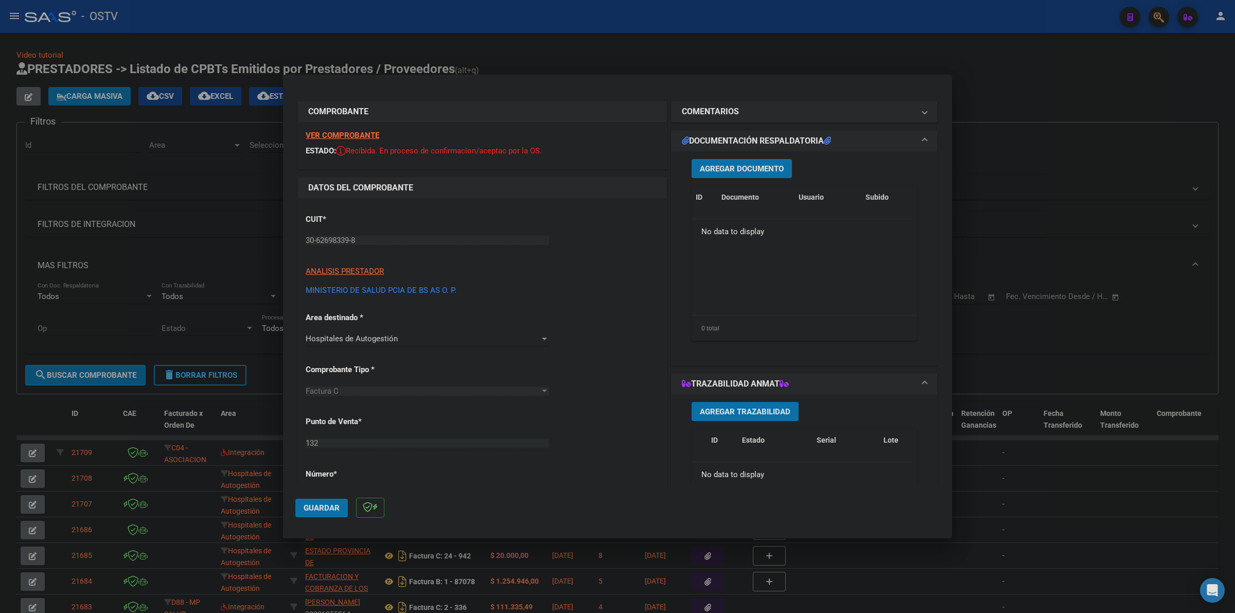
click at [754, 165] on span "Agregar Documento" at bounding box center [742, 168] width 84 height 9
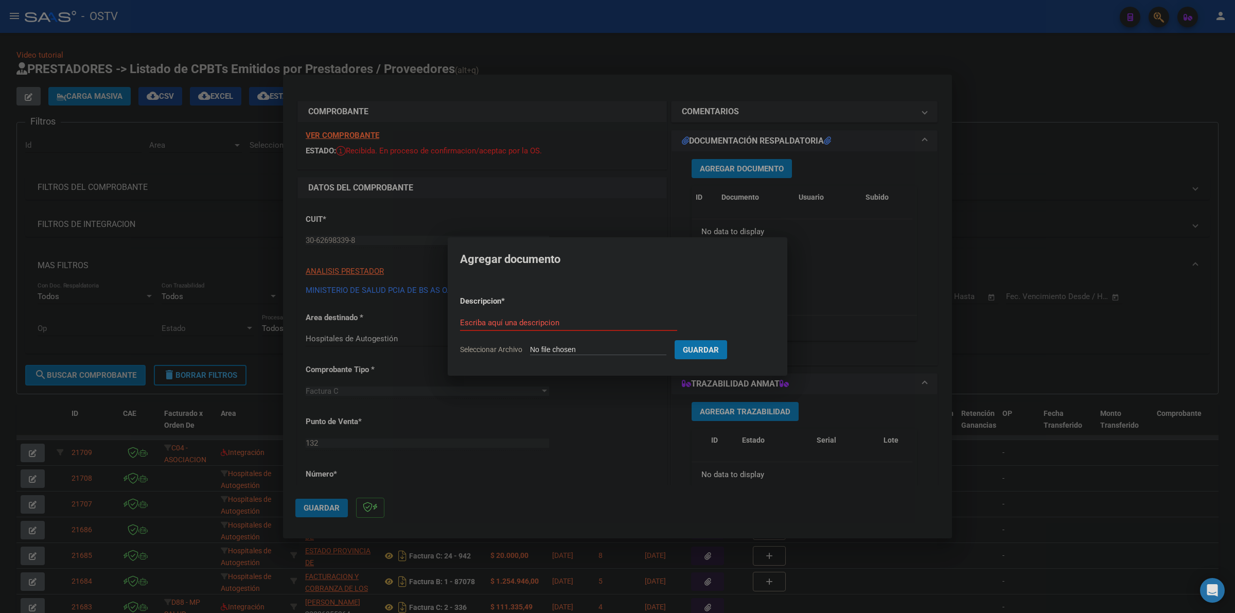
type input "C:\fakepath\FACTURA - 132 17871 - HOSPITAL ZONAL GENERAL DE AGUDOS [PERSON_NAME…"
type input "FACTURA"
click at [729, 340] on button "Guardar" at bounding box center [755, 349] width 53 height 19
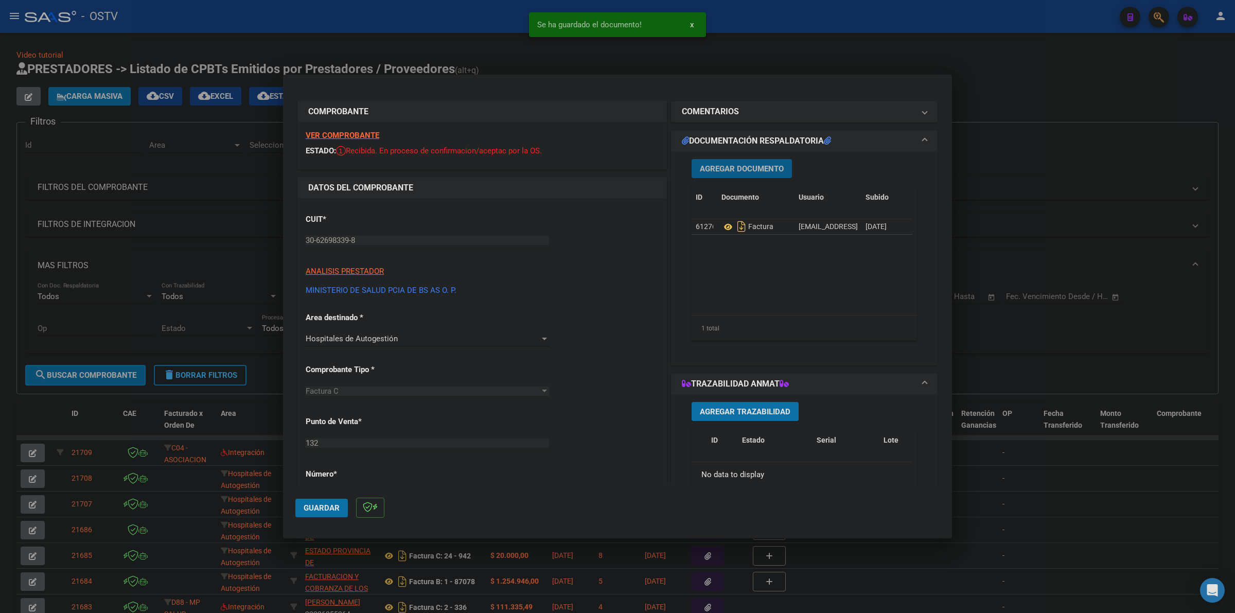
click at [752, 165] on span "Agregar Documento" at bounding box center [742, 168] width 84 height 9
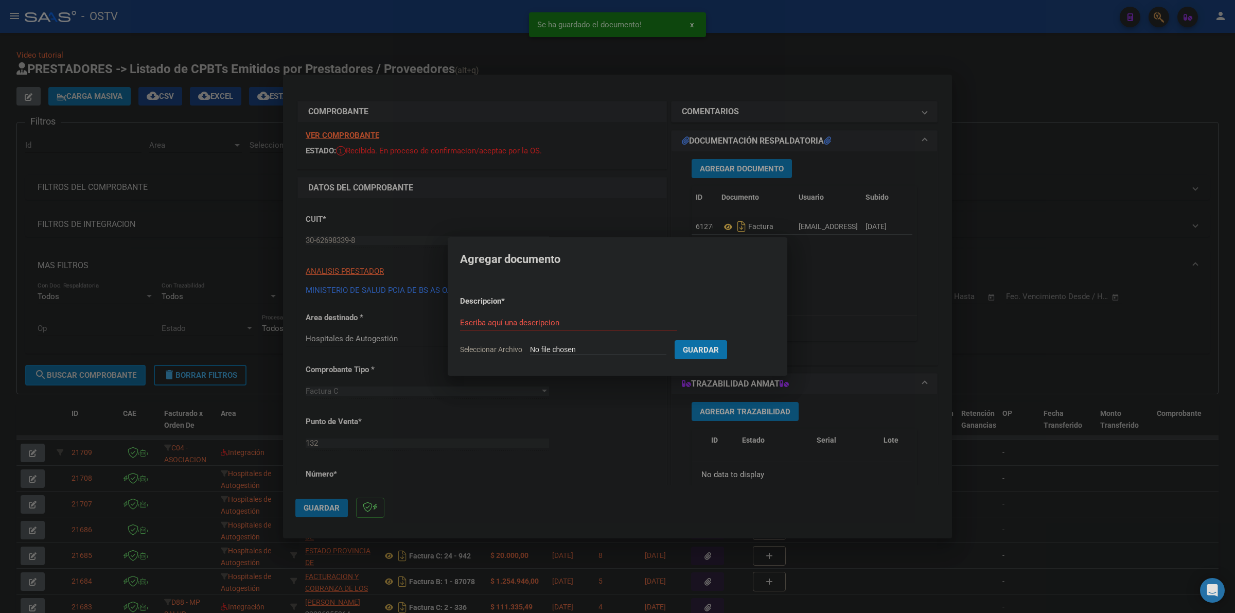
type input "C:\fakepath\ANEXO - 132 17871 - HOSPITAL ZONAL GENERAL DE AGUDOS [PERSON_NAME].…"
type input "ANEXO 1"
click at [762, 357] on button "Guardar" at bounding box center [755, 349] width 53 height 19
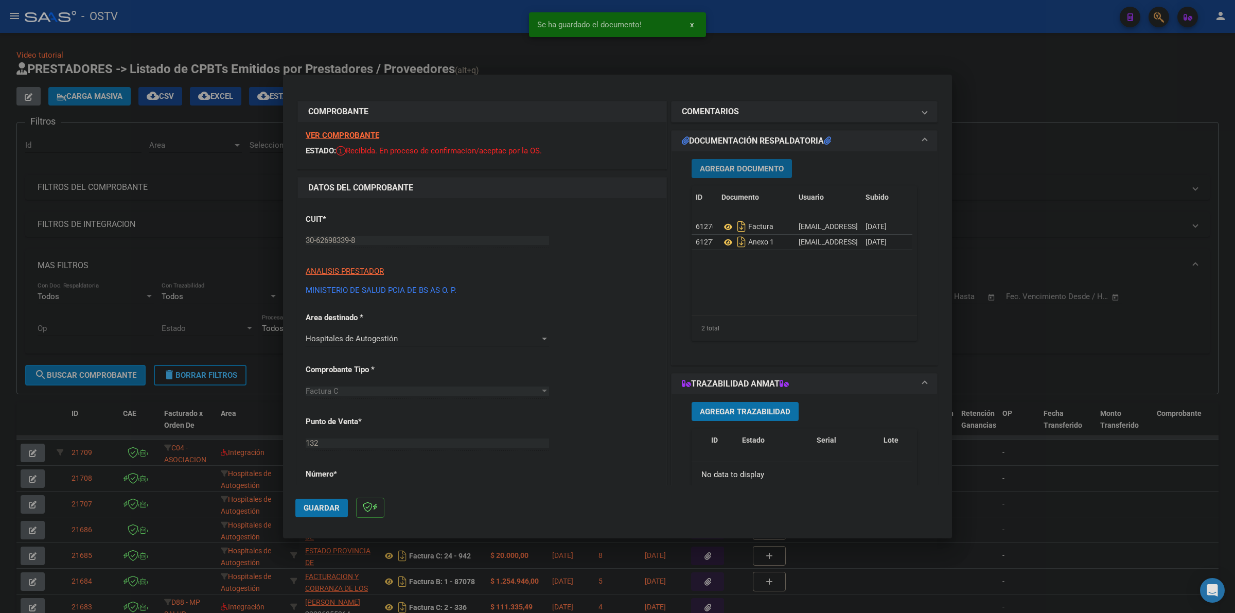
click at [744, 167] on span "Agregar Documento" at bounding box center [742, 168] width 84 height 9
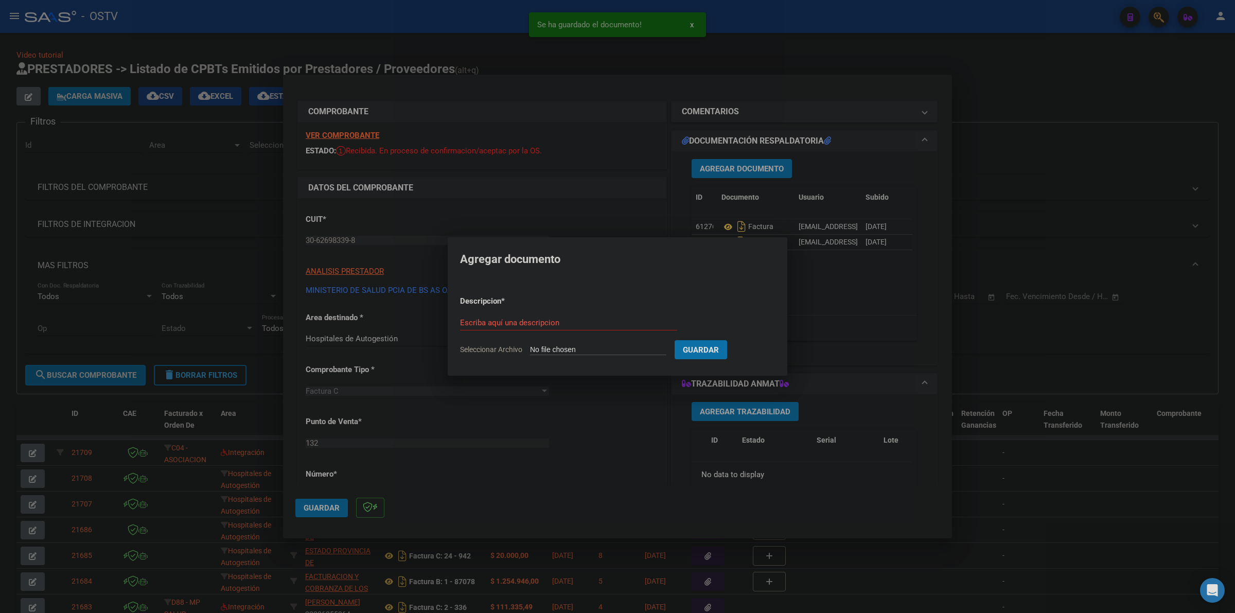
type input "C:\fakepath\ANEXO 1 - 132 17871 - HOSPITAL ZONAL GENERAL DE AGUDOS [PERSON_NAME…"
type input "ANEXO 2"
drag, startPoint x: 764, startPoint y: 356, endPoint x: 406, endPoint y: 428, distance: 366.1
click at [763, 355] on button "Guardar" at bounding box center [755, 349] width 53 height 19
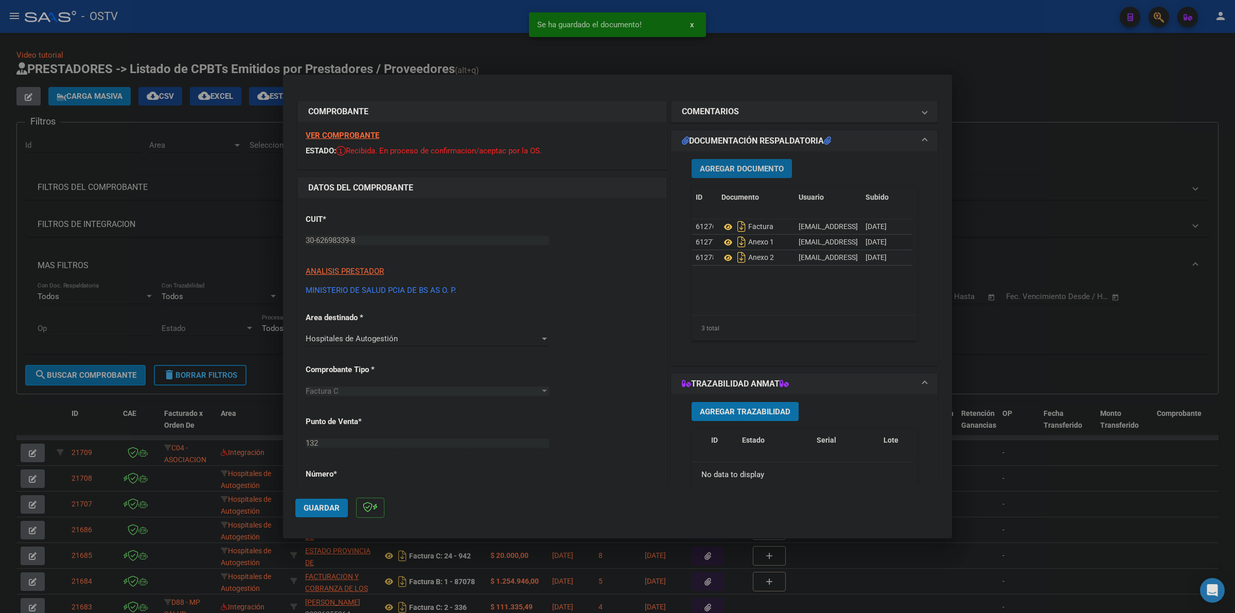
click at [307, 503] on span "Guardar" at bounding box center [322, 507] width 36 height 9
click at [328, 510] on span "Guardar" at bounding box center [322, 507] width 36 height 9
click at [320, 506] on span "Guardar" at bounding box center [322, 507] width 36 height 9
click at [309, 510] on span "Guardar" at bounding box center [322, 507] width 36 height 9
click at [1055, 125] on div at bounding box center [617, 306] width 1235 height 613
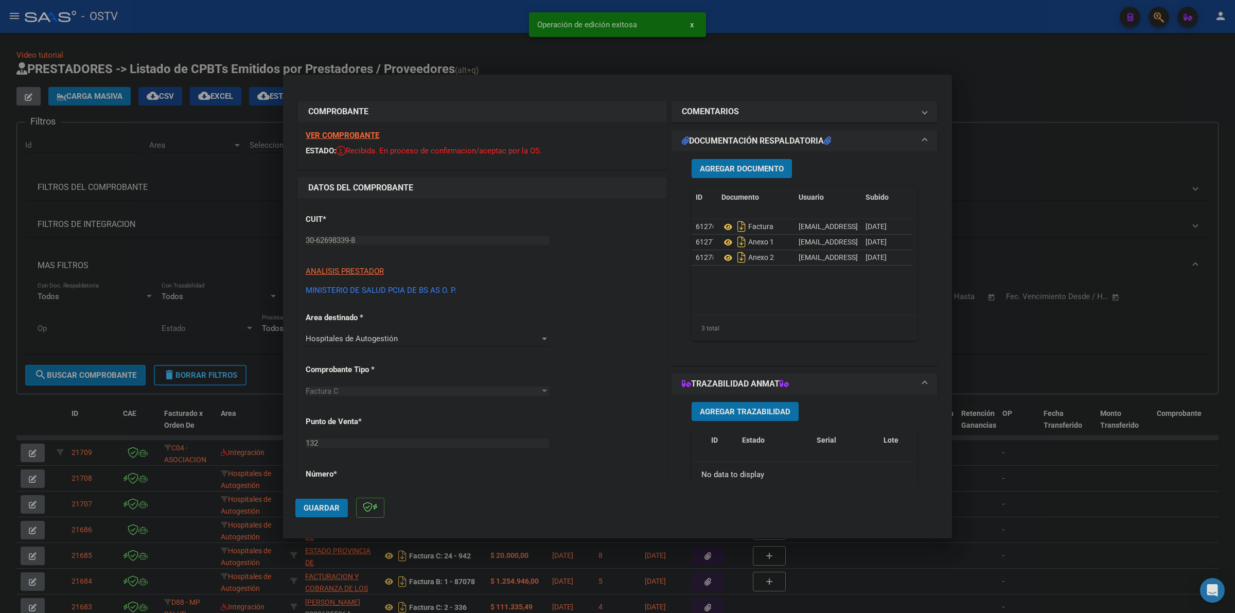
type input "$ 0,00"
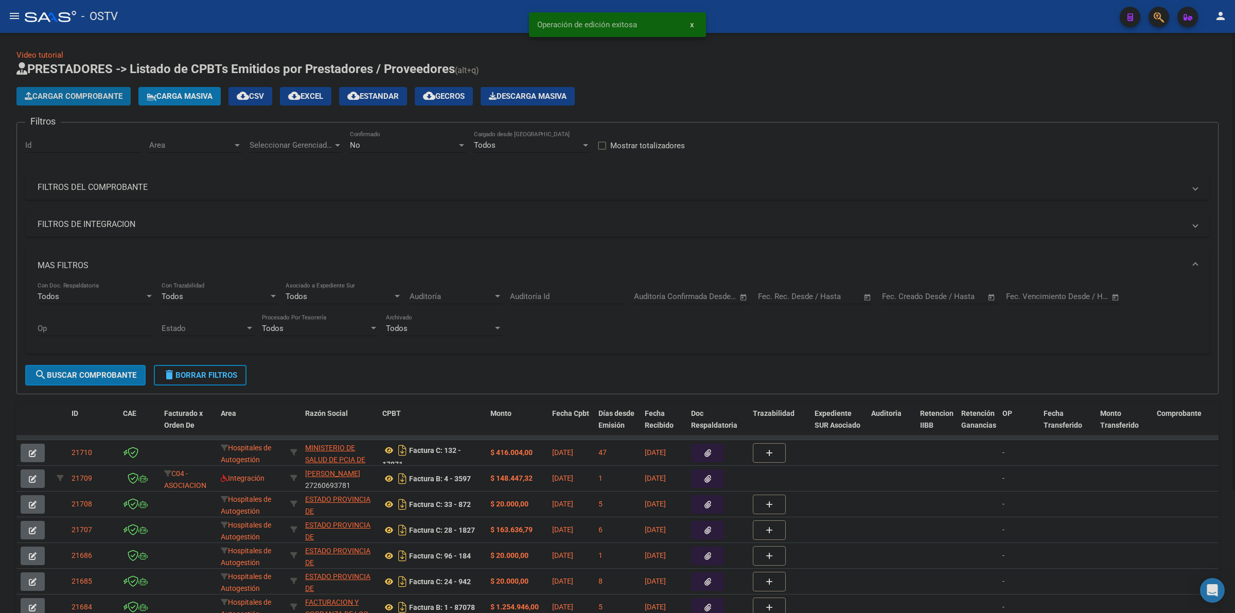
click at [112, 101] on button "Cargar Comprobante" at bounding box center [73, 96] width 114 height 19
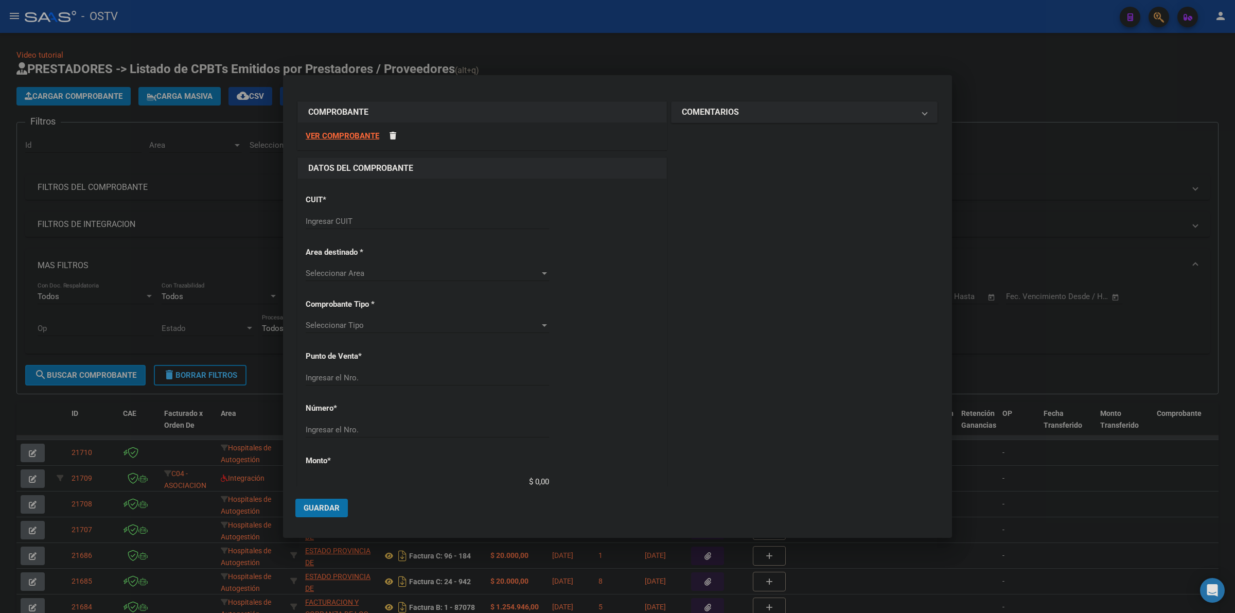
click at [438, 225] on input "Ingresar CUIT" at bounding box center [427, 221] width 243 height 9
type input "30-62698339-8"
type input "132"
type input "17860"
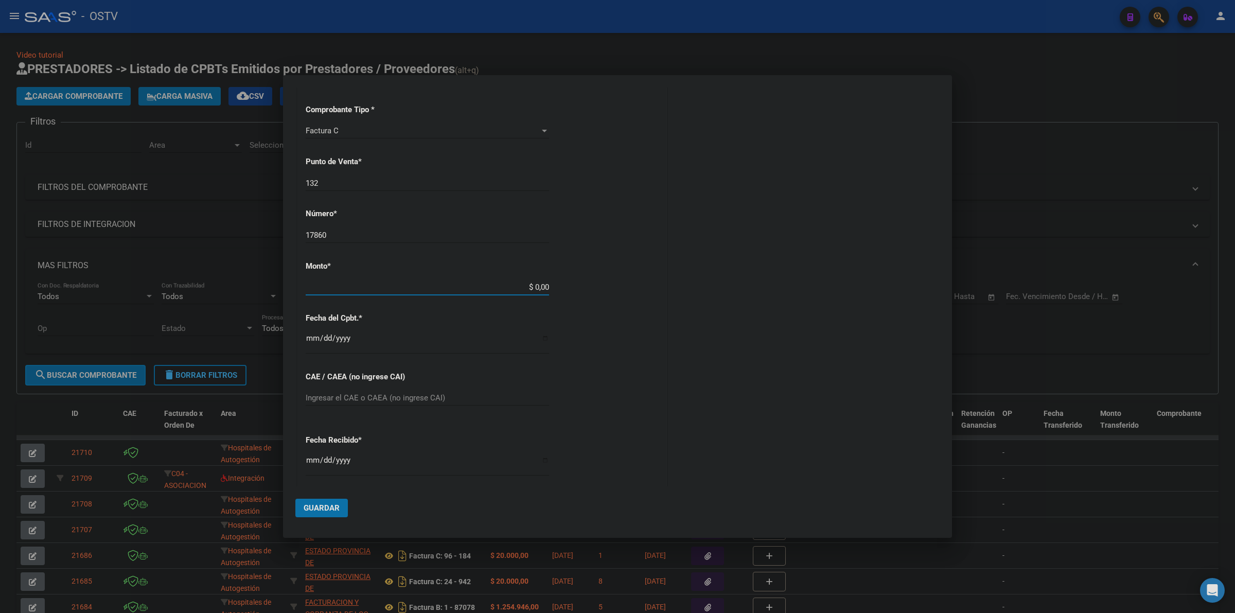
type input "$ 119.443,00"
type input "[DATE]"
type input "75358882287114"
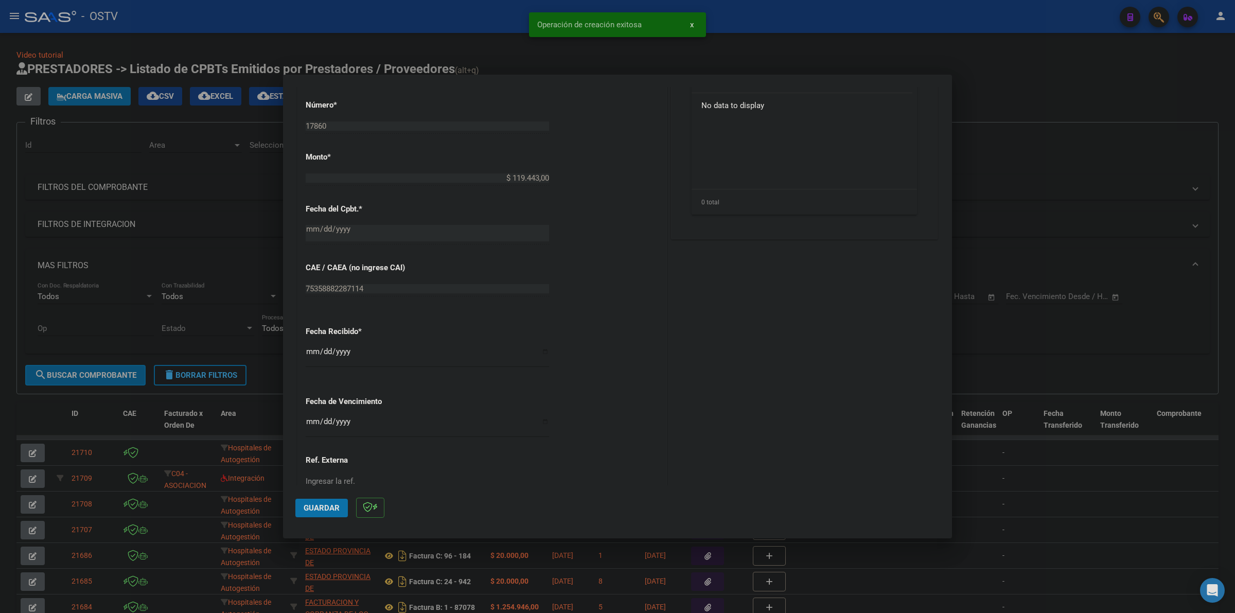
scroll to position [444, 0]
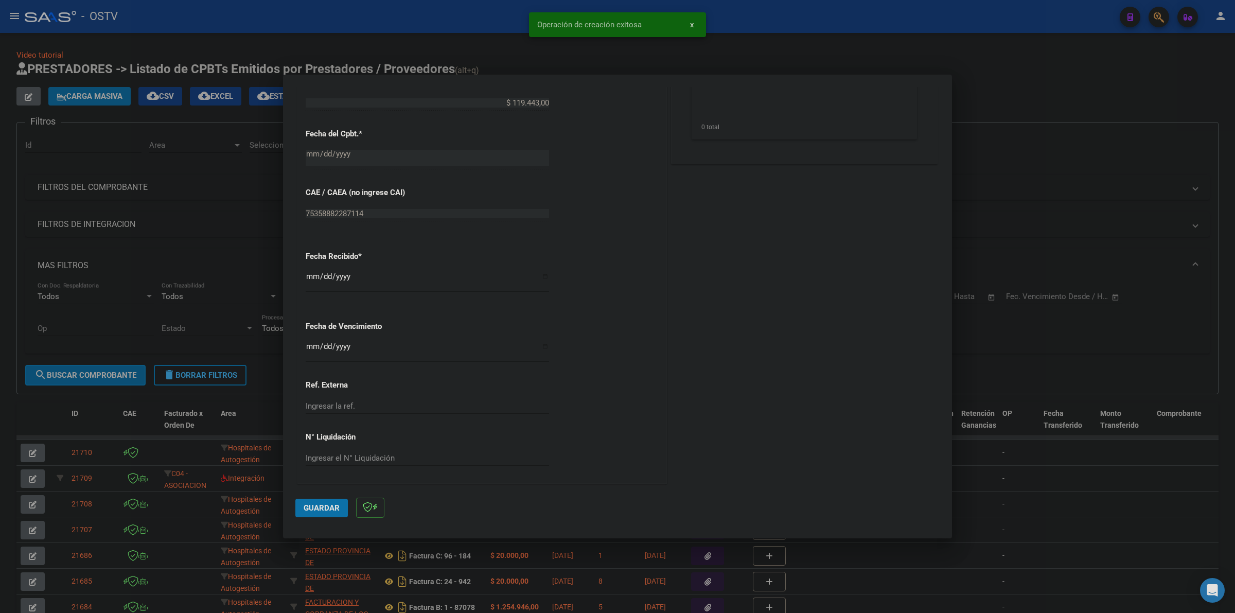
click at [312, 341] on div "Ingresar la fecha" at bounding box center [427, 351] width 243 height 22
click at [309, 274] on input "[DATE]" at bounding box center [427, 280] width 243 height 16
type input "[DATE]"
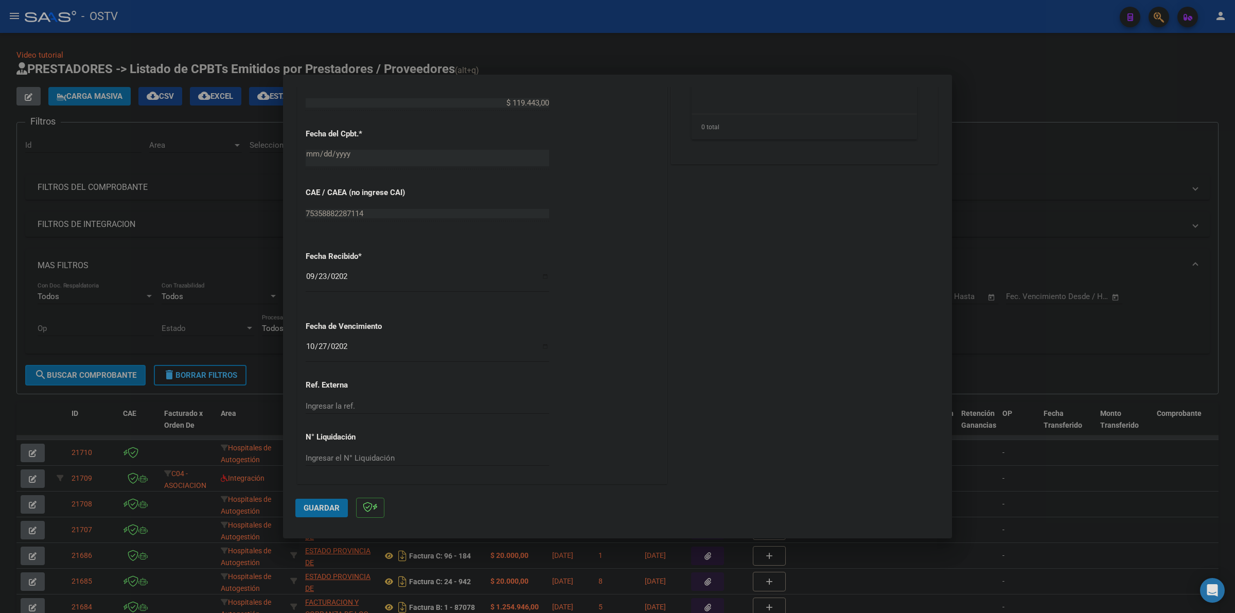
click at [322, 501] on button "Guardar" at bounding box center [321, 508] width 53 height 19
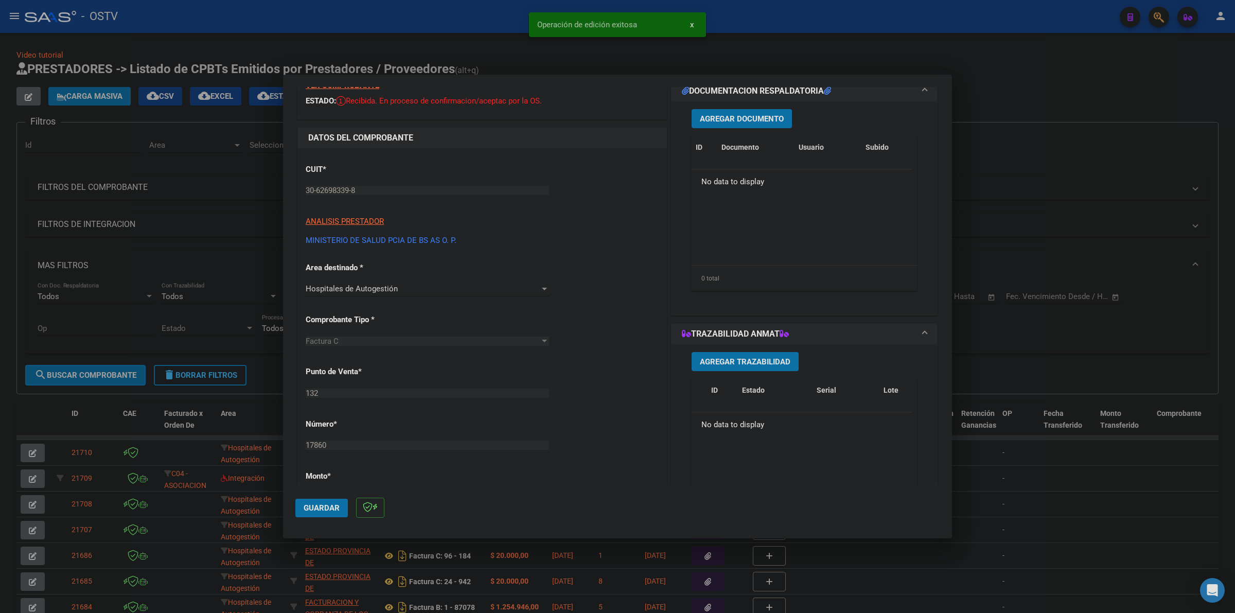
scroll to position [0, 0]
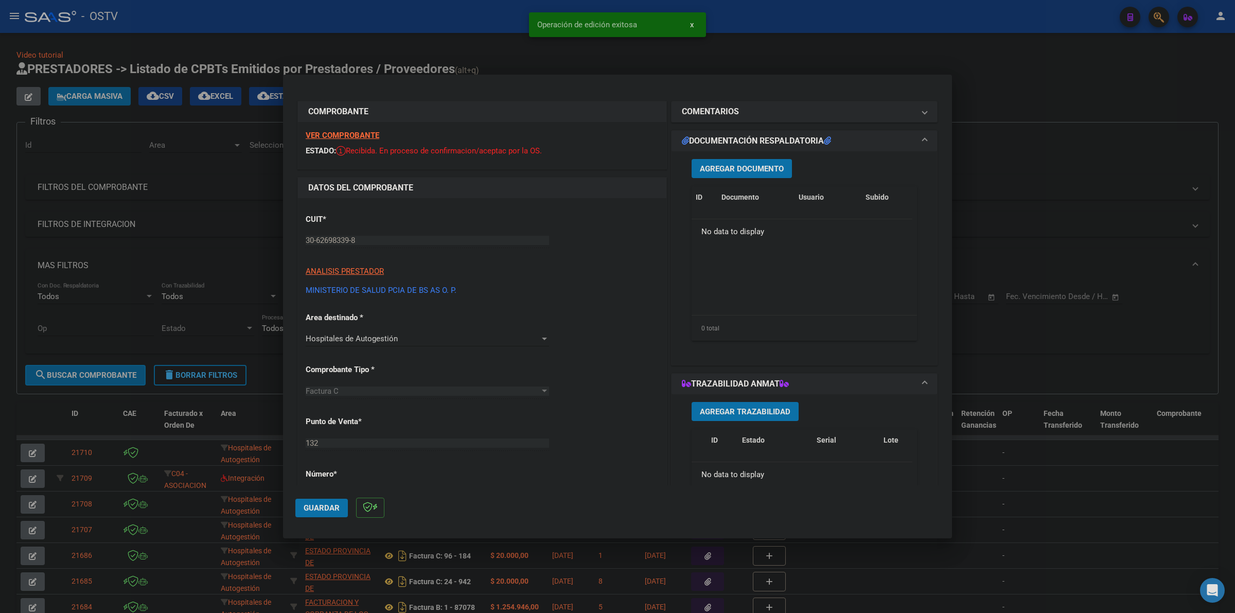
click at [743, 165] on span "Agregar Documento" at bounding box center [742, 168] width 84 height 9
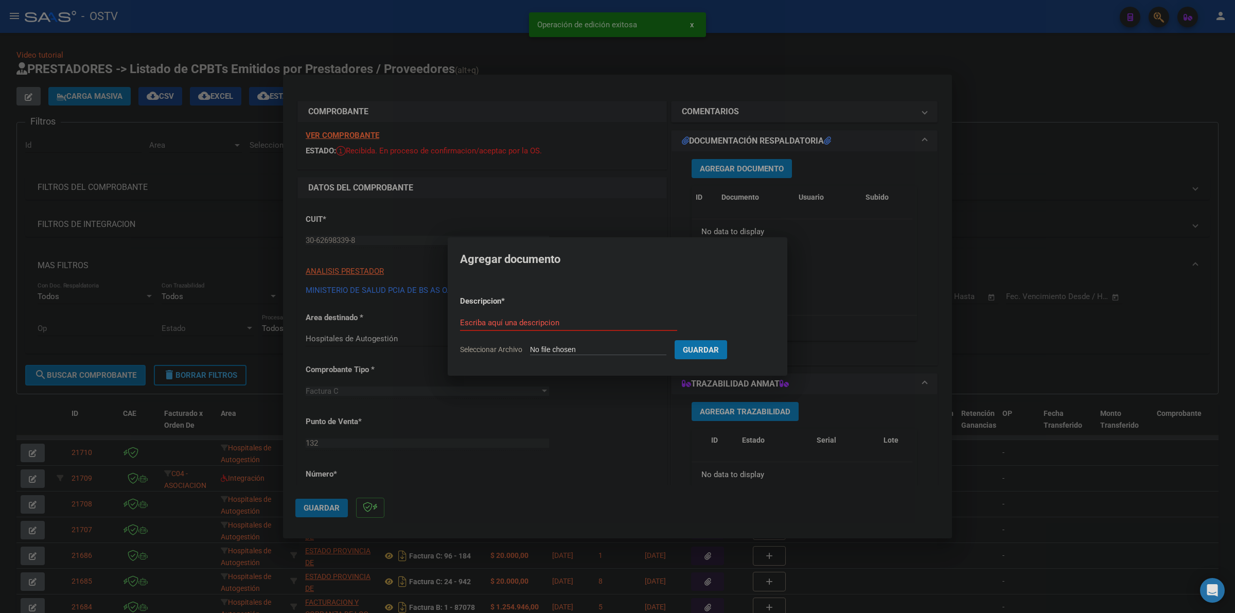
type input "C:\fakepath\FACTURA - 132 17860 - HOSPITAL ZONAL GENERAL DE AGUDOS [PERSON_NAME…"
type input "FACTURA"
click at [729, 340] on button "Guardar" at bounding box center [755, 349] width 53 height 19
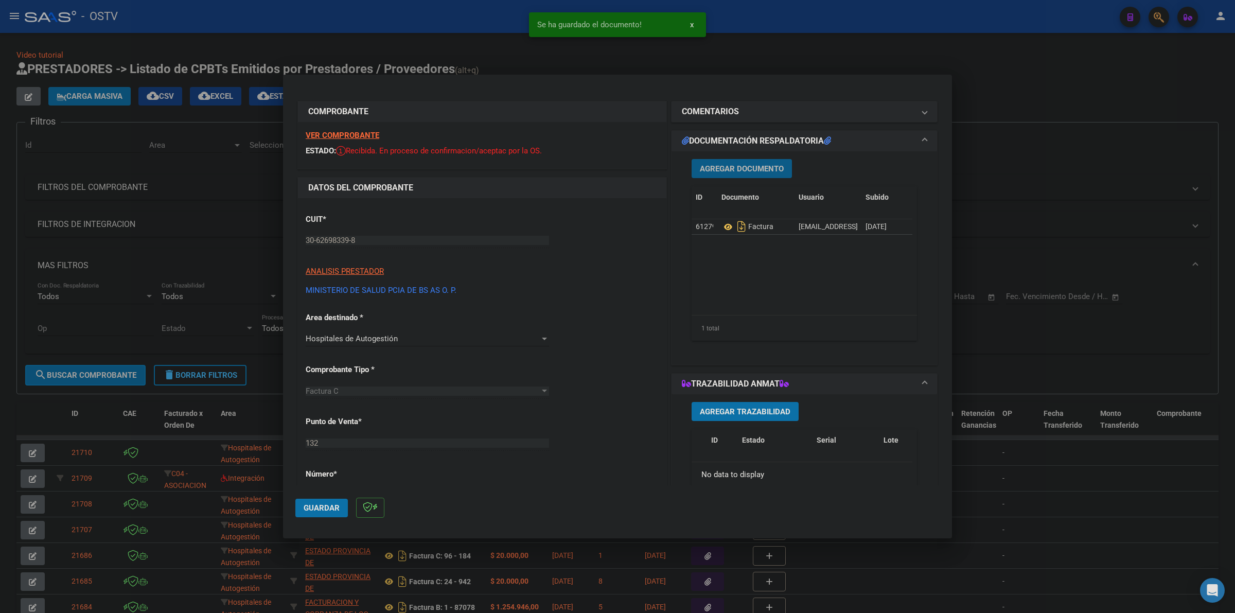
click at [750, 170] on span "Agregar Documento" at bounding box center [742, 168] width 84 height 9
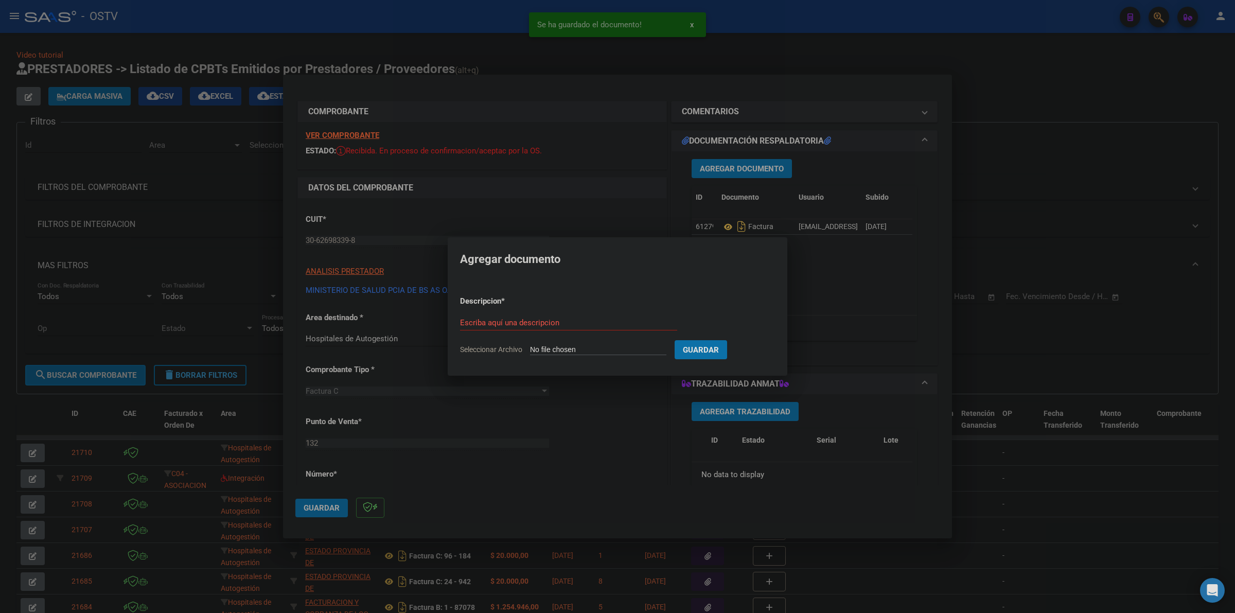
type input "C:\fakepath\ANEXO - 132 17860 - HOSPITAL ZONAL GENERAL DE AGUDOS [PERSON_NAME].…"
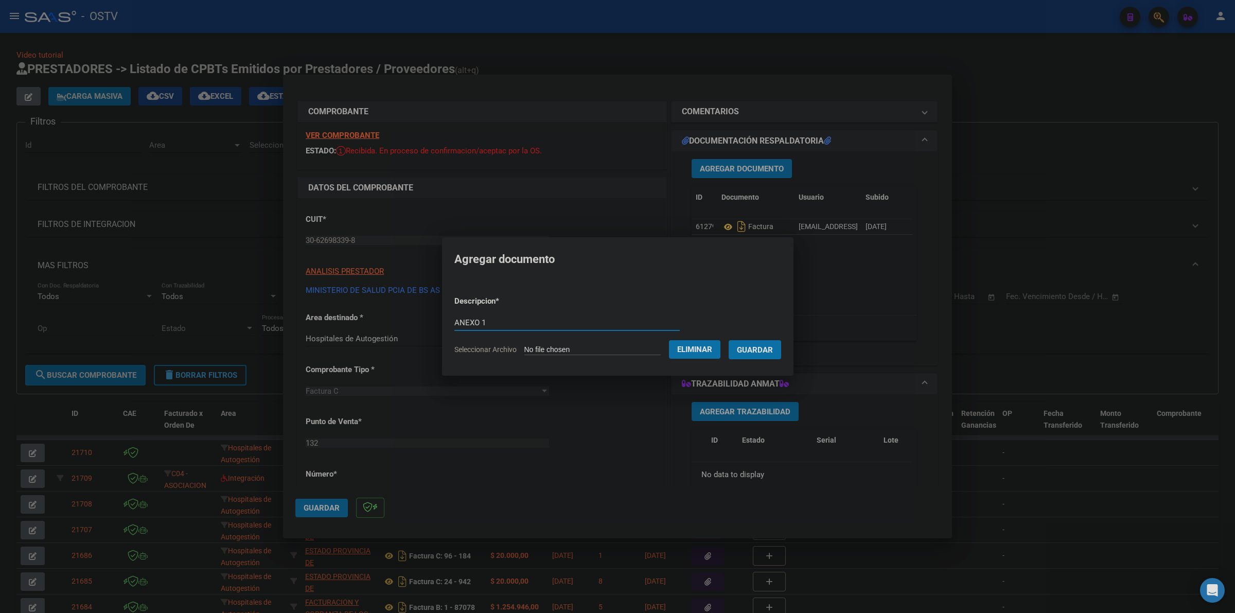
type input "ANEXO 1"
click at [729, 340] on button "Guardar" at bounding box center [755, 349] width 53 height 19
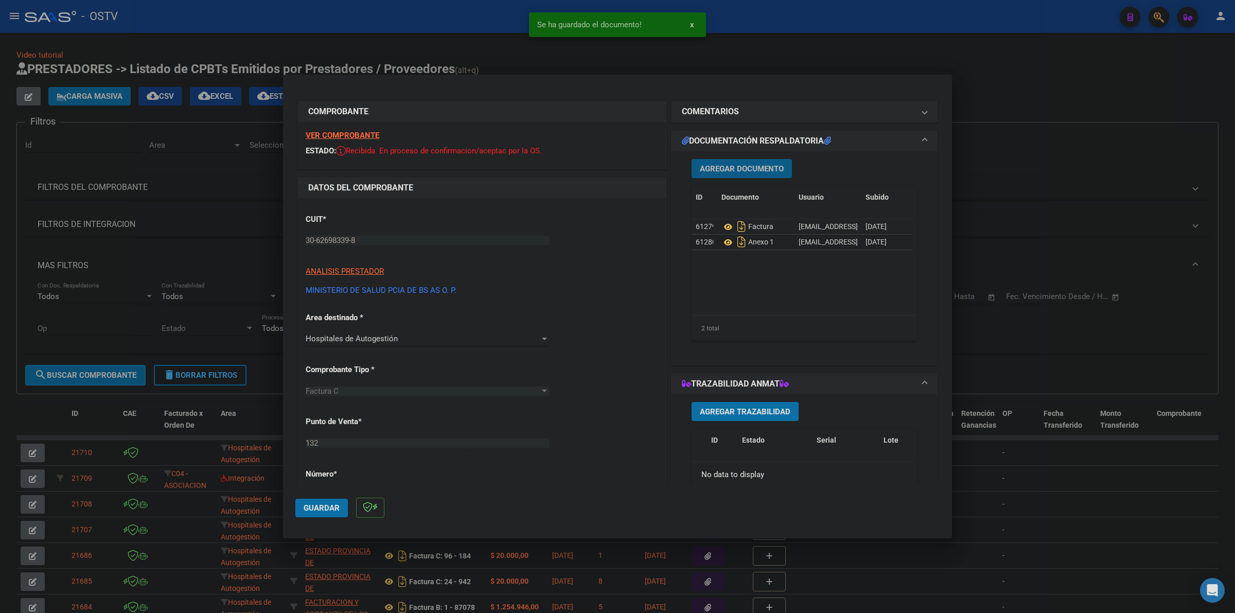
drag, startPoint x: 729, startPoint y: 164, endPoint x: 742, endPoint y: 163, distance: 12.9
click at [742, 163] on button "Agregar Documento" at bounding box center [742, 168] width 100 height 19
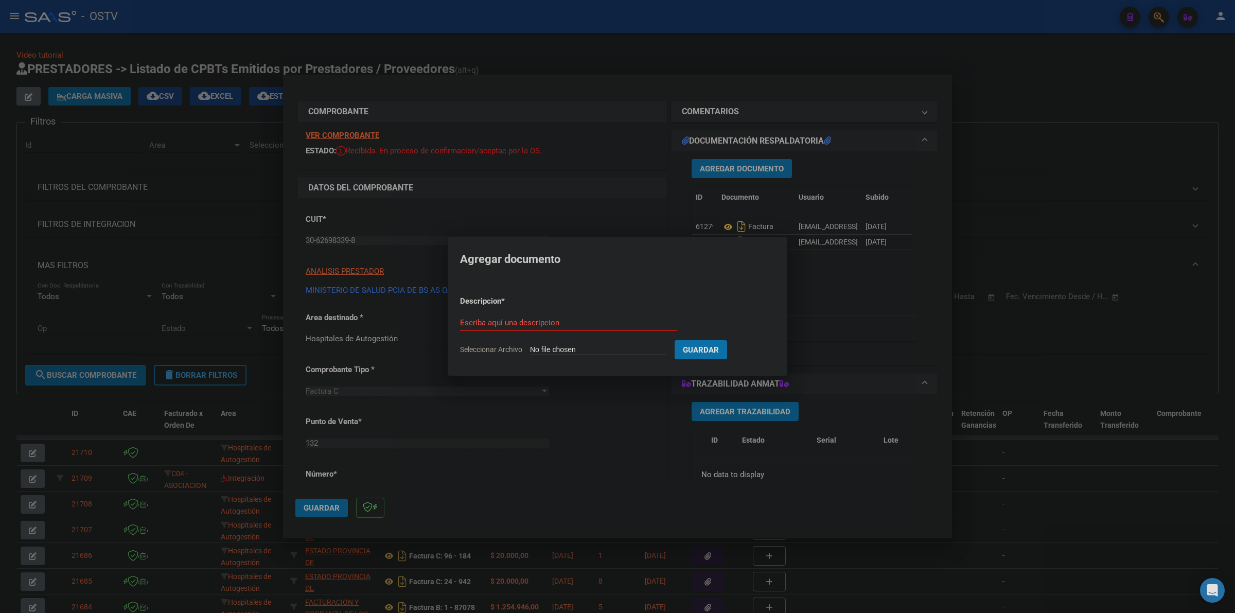
type input "C:\fakepath\ANEXO 1 - 132 17860 - HOSPITAL ZONAL GENERAL DE AGUDOS [PERSON_NAME…"
type input "ANEXO 2"
click at [729, 340] on button "Guardar" at bounding box center [755, 349] width 53 height 19
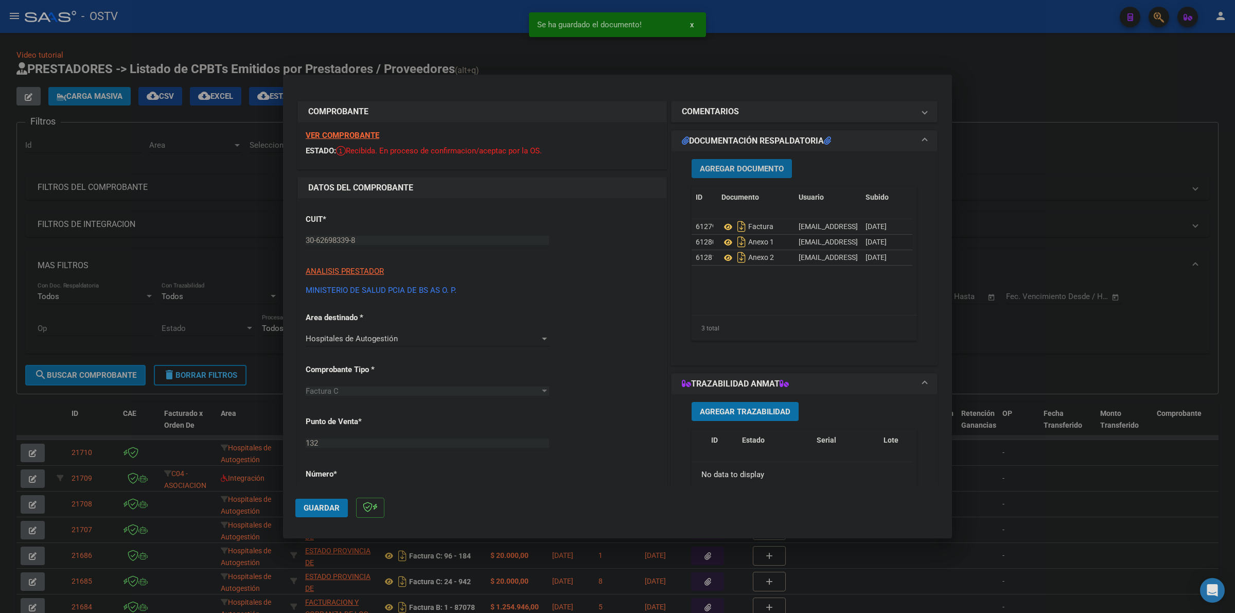
click at [318, 503] on span "Guardar" at bounding box center [322, 507] width 36 height 9
click at [313, 515] on button "Guardar" at bounding box center [321, 508] width 53 height 19
click at [1057, 101] on div at bounding box center [617, 306] width 1235 height 613
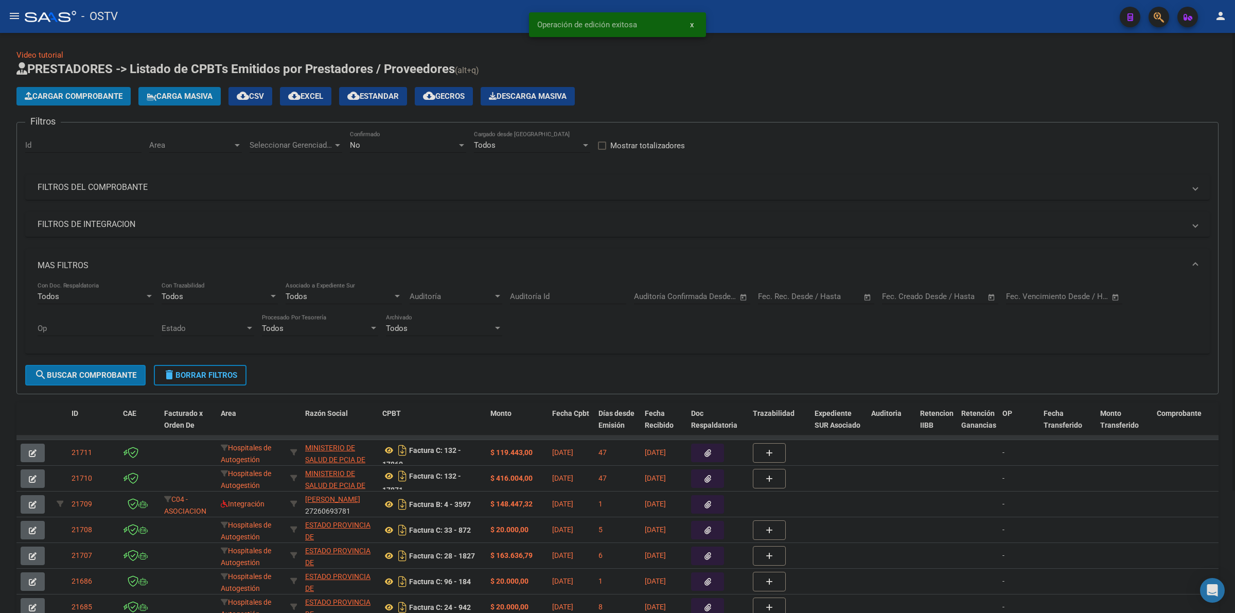
click at [16, 91] on button "Cargar Comprobante" at bounding box center [73, 96] width 114 height 19
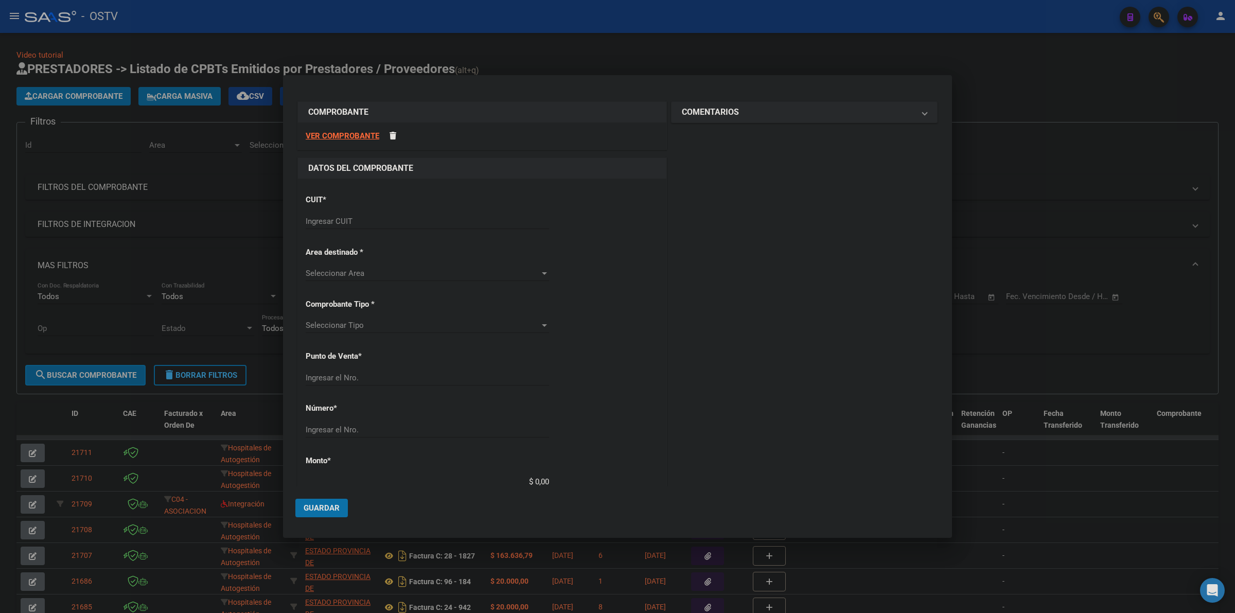
click at [350, 230] on div "Ingresar CUIT" at bounding box center [427, 226] width 243 height 25
click at [349, 224] on input "Ingresar CUIT" at bounding box center [427, 221] width 243 height 9
type input "30-62698339-8"
type input "163"
type input "8888"
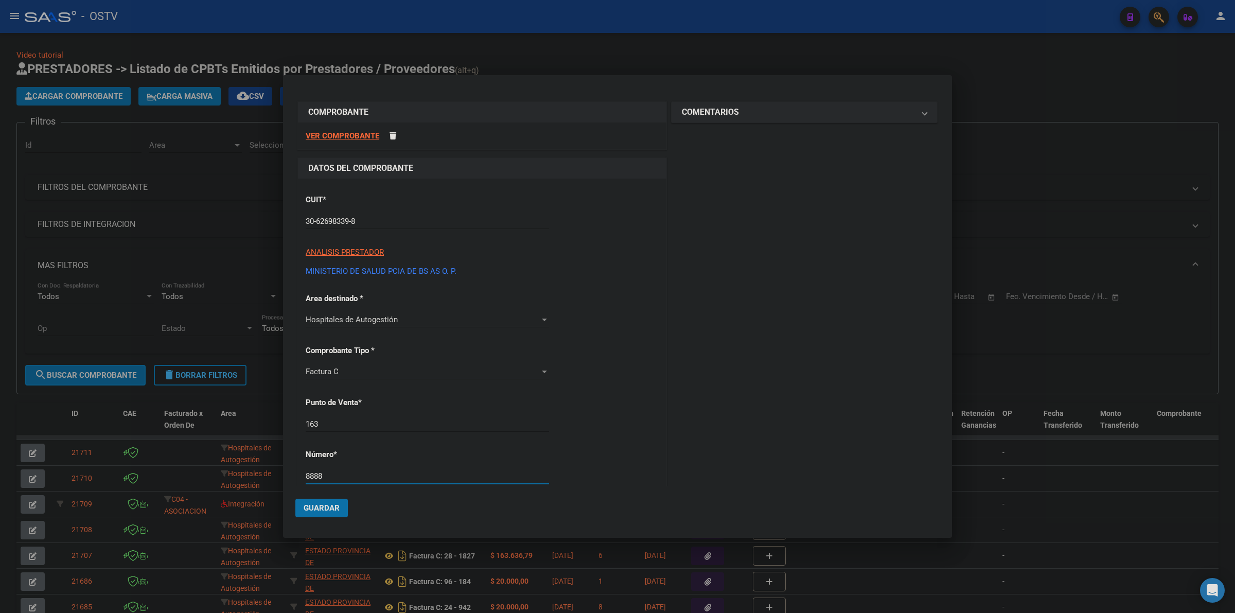
scroll to position [241, 0]
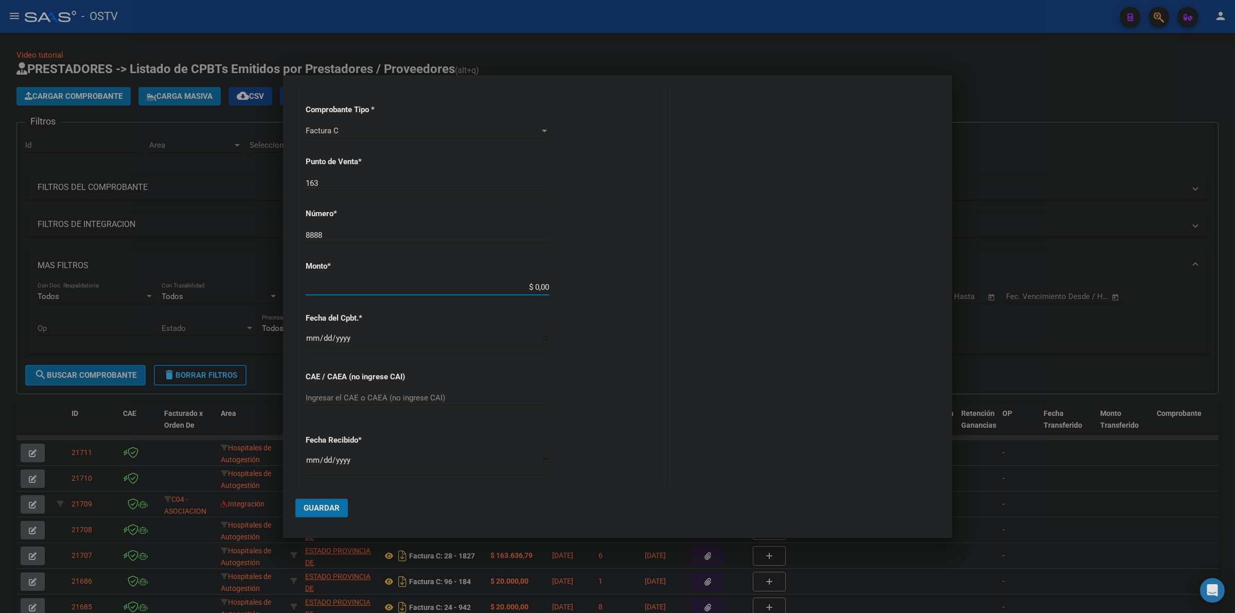
type input "$ 125.952,00"
type input "[DATE]"
type input "75348628826824"
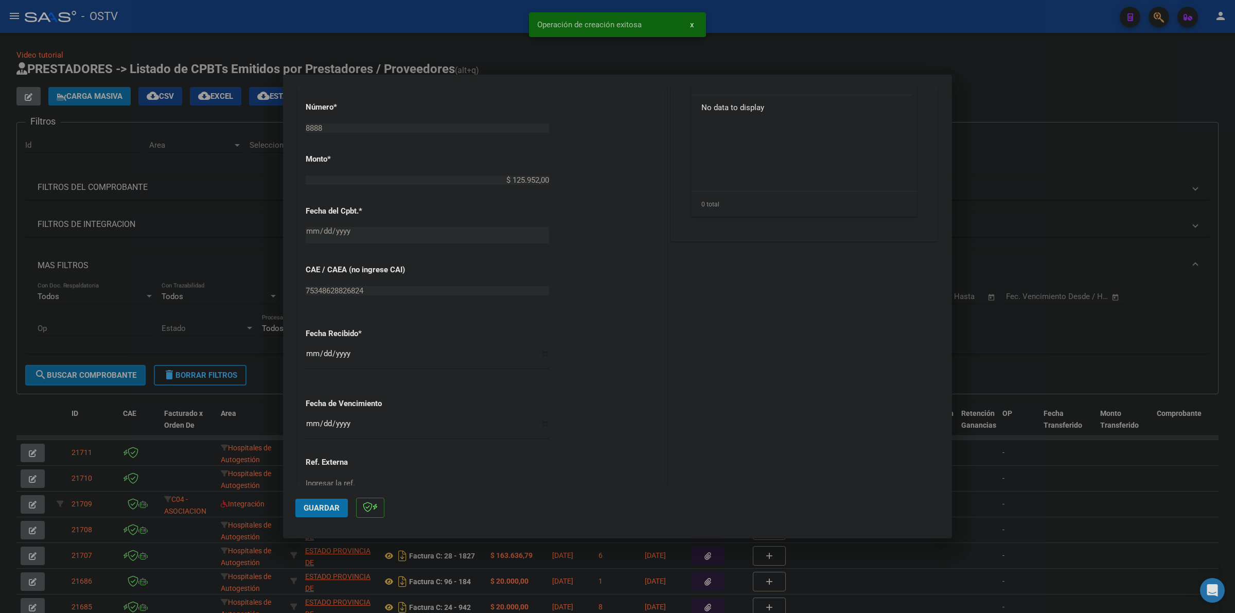
scroll to position [429, 0]
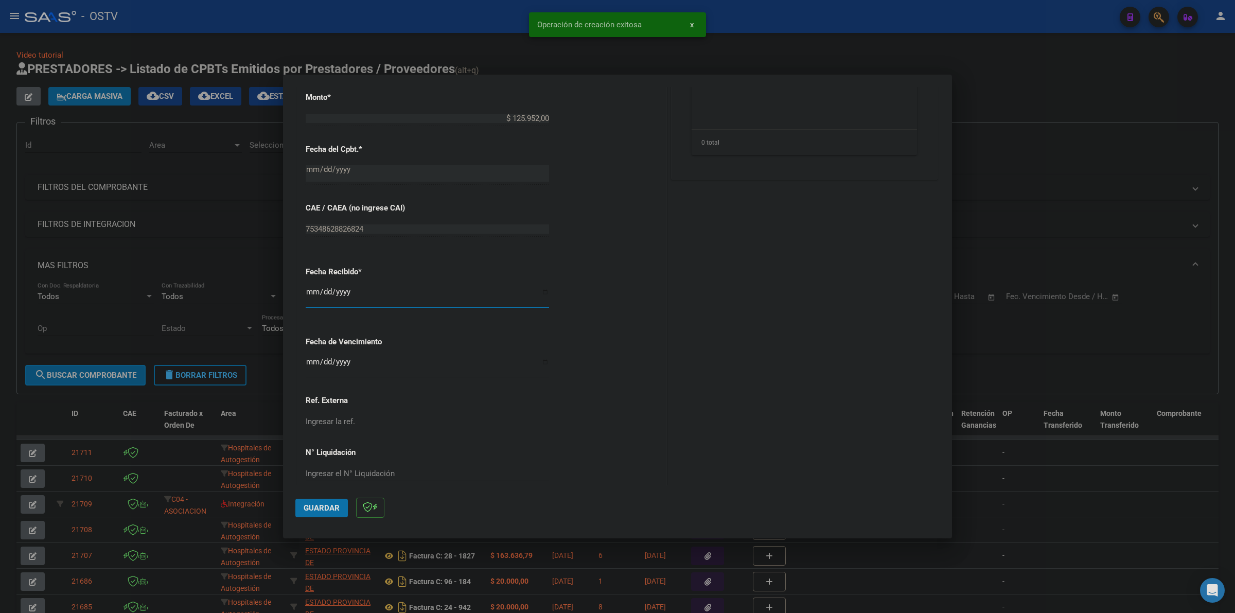
click at [315, 290] on input "[DATE]" at bounding box center [427, 296] width 243 height 16
type input "[DATE]"
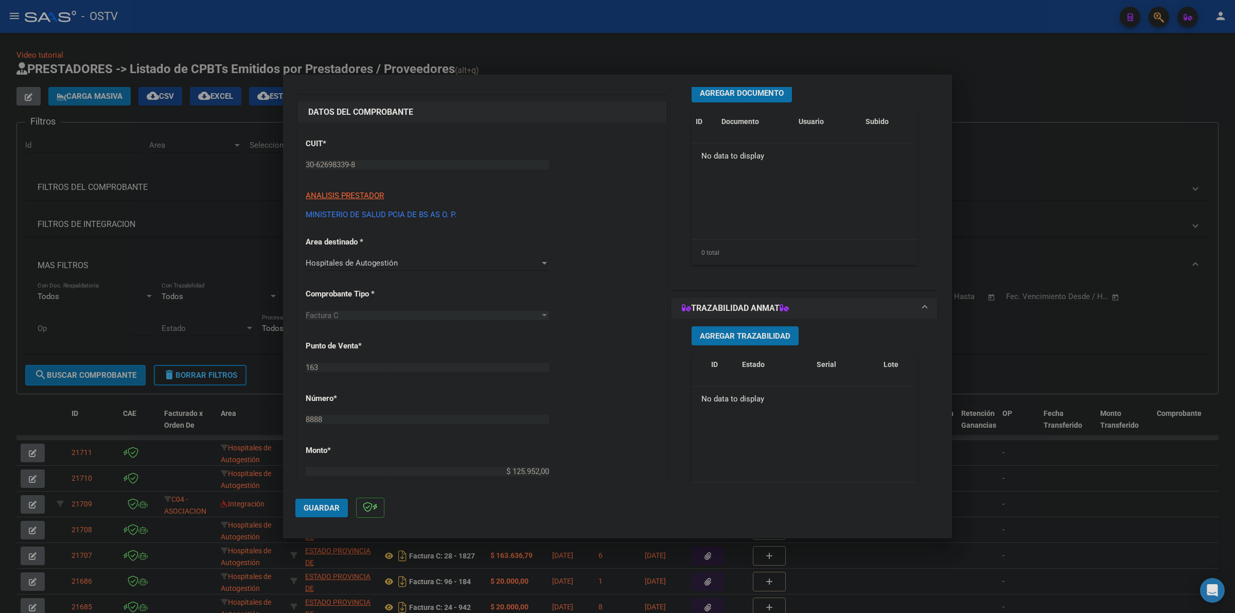
scroll to position [0, 0]
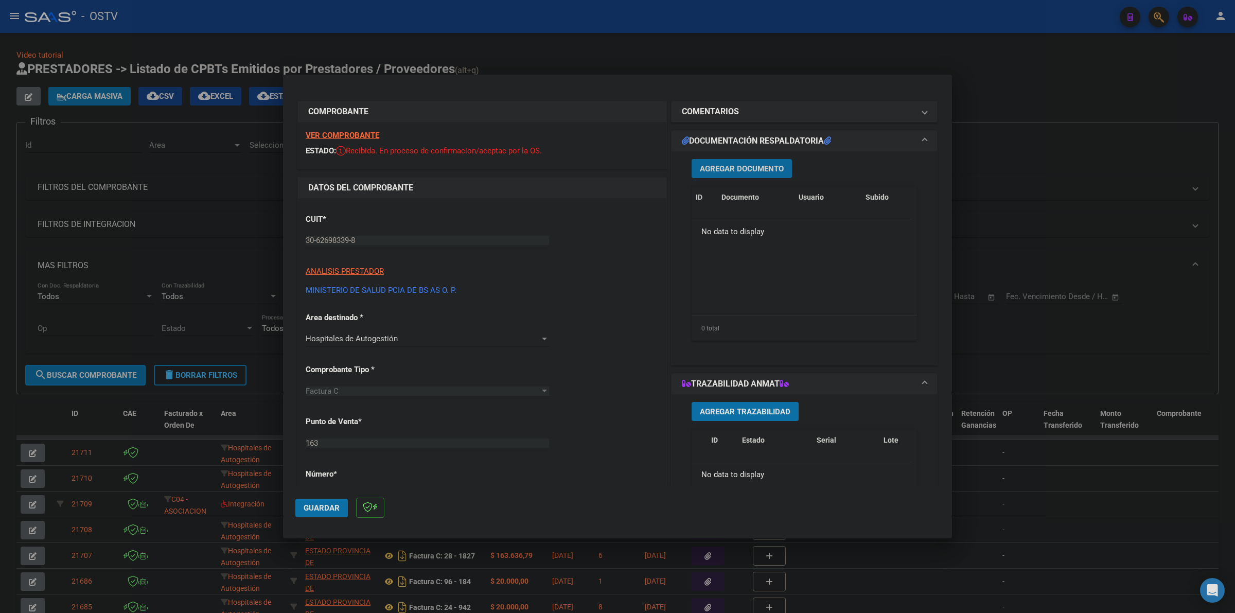
click at [722, 164] on span "Agregar Documento" at bounding box center [742, 168] width 84 height 9
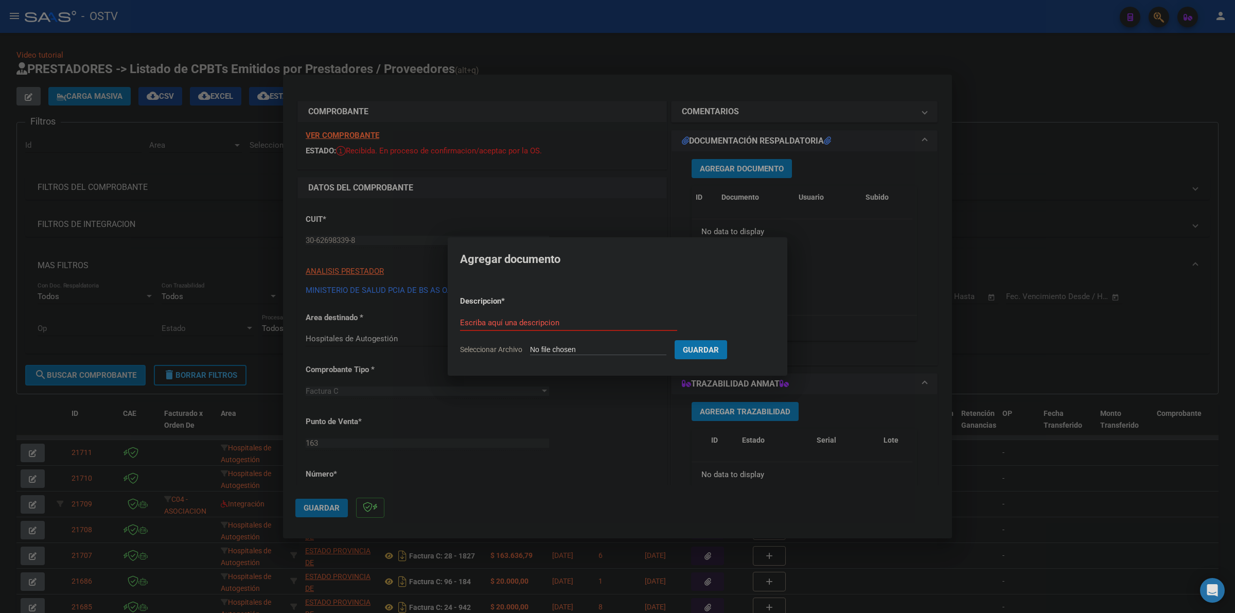
type input "C:\fakepath\FACTURA - 163 8888 - HOSPITAL ZONAL GENERAL DE AGUDOS [PERSON_NAME]…"
type input "FACTURA"
click at [729, 340] on button "Guardar" at bounding box center [755, 349] width 53 height 19
click at [764, 166] on span "Agregar Documento" at bounding box center [742, 168] width 84 height 9
type input "C:\fakepath\ANEXO - 163 8888 - HOSPITAL ZONAL GENERAL DE AGUDOS [PERSON_NAME].p…"
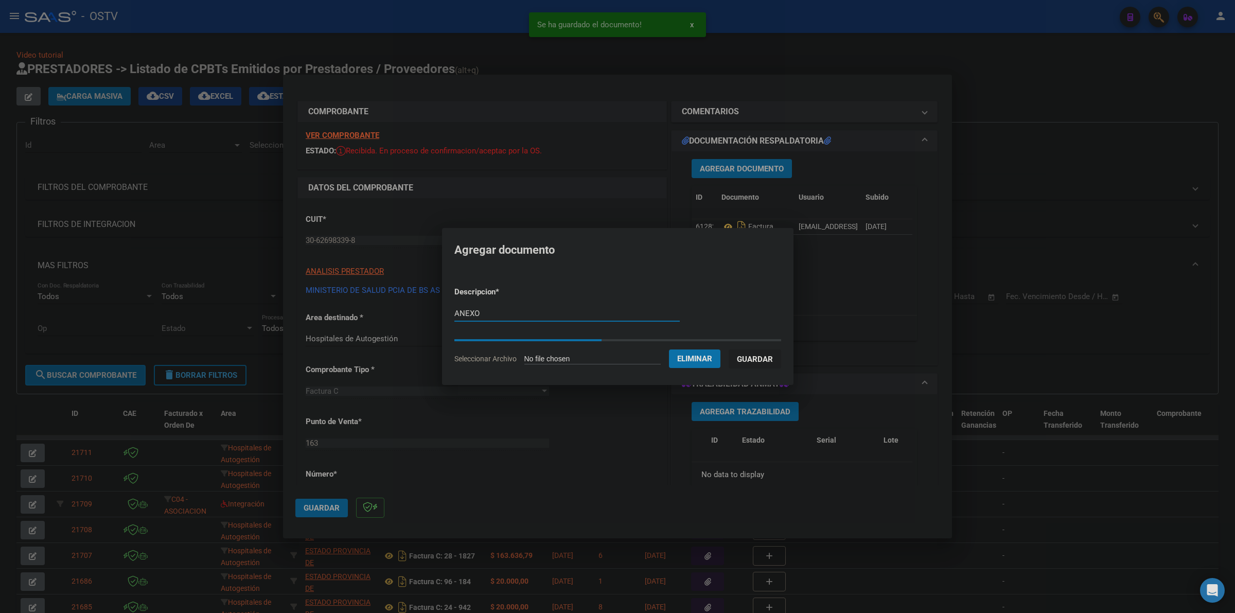
type input "ANEXO"
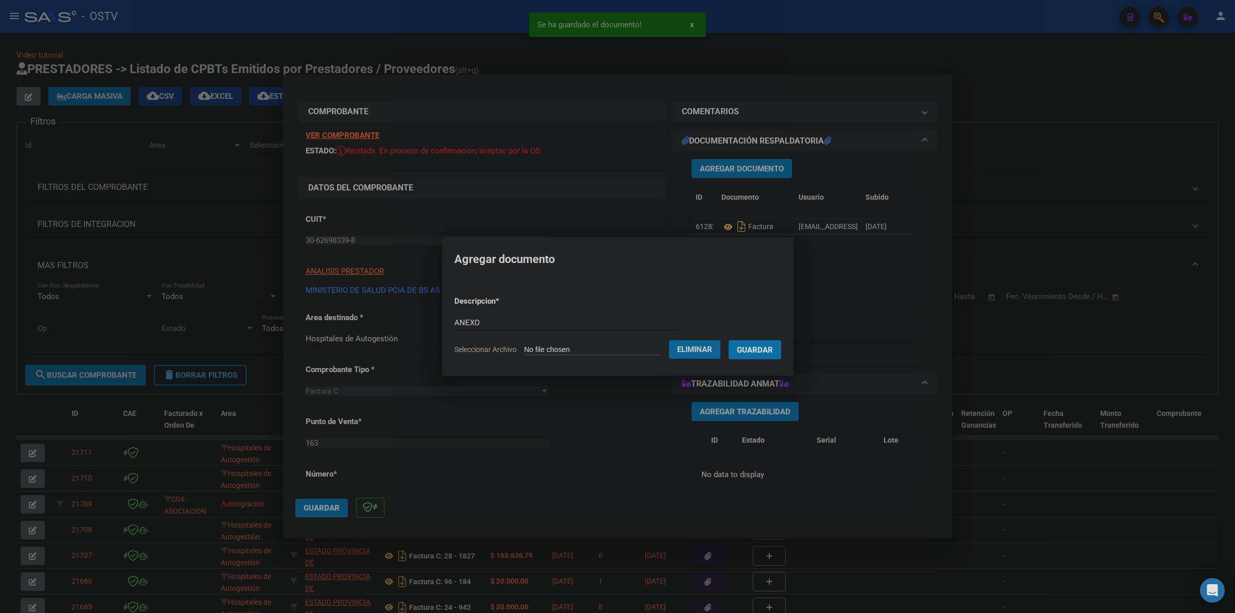
drag, startPoint x: 763, startPoint y: 348, endPoint x: 749, endPoint y: 346, distance: 14.0
click at [762, 348] on span "Guardar" at bounding box center [755, 349] width 36 height 9
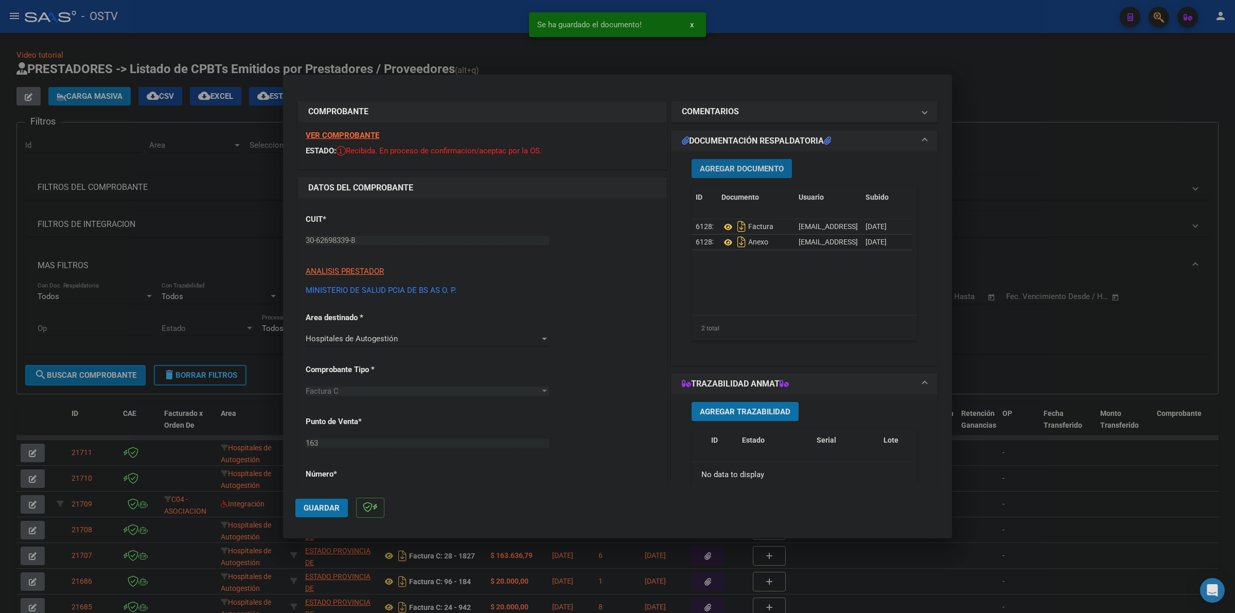
click at [311, 502] on button "Guardar" at bounding box center [321, 508] width 53 height 19
click at [322, 511] on span "Guardar" at bounding box center [322, 507] width 36 height 9
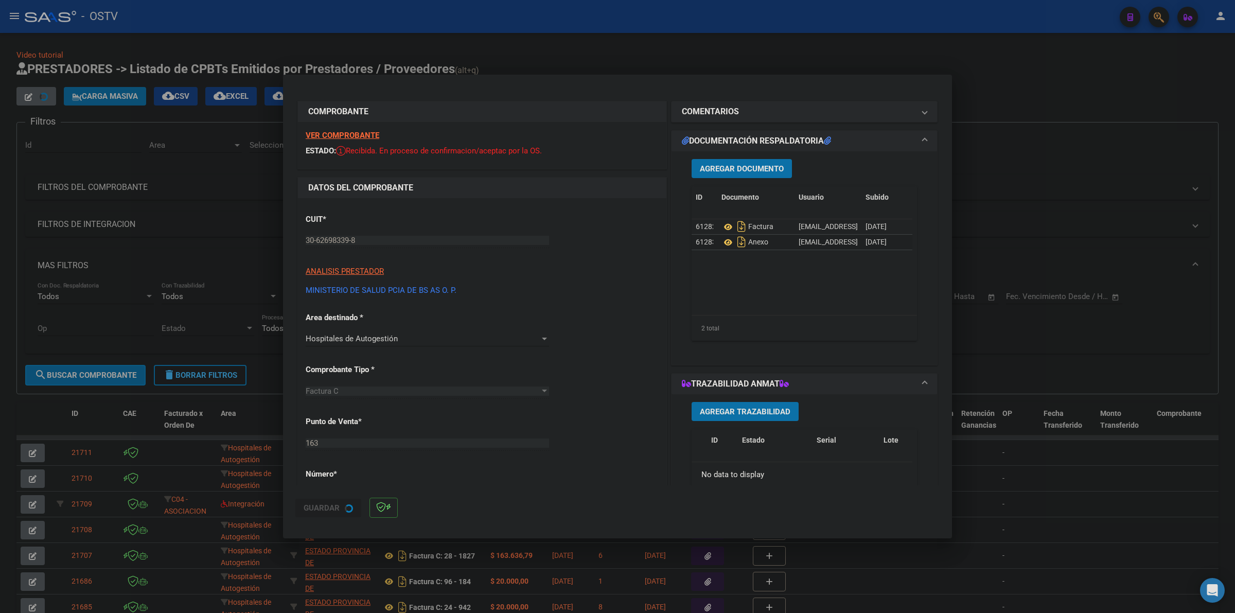
click at [1020, 71] on div at bounding box center [617, 306] width 1235 height 613
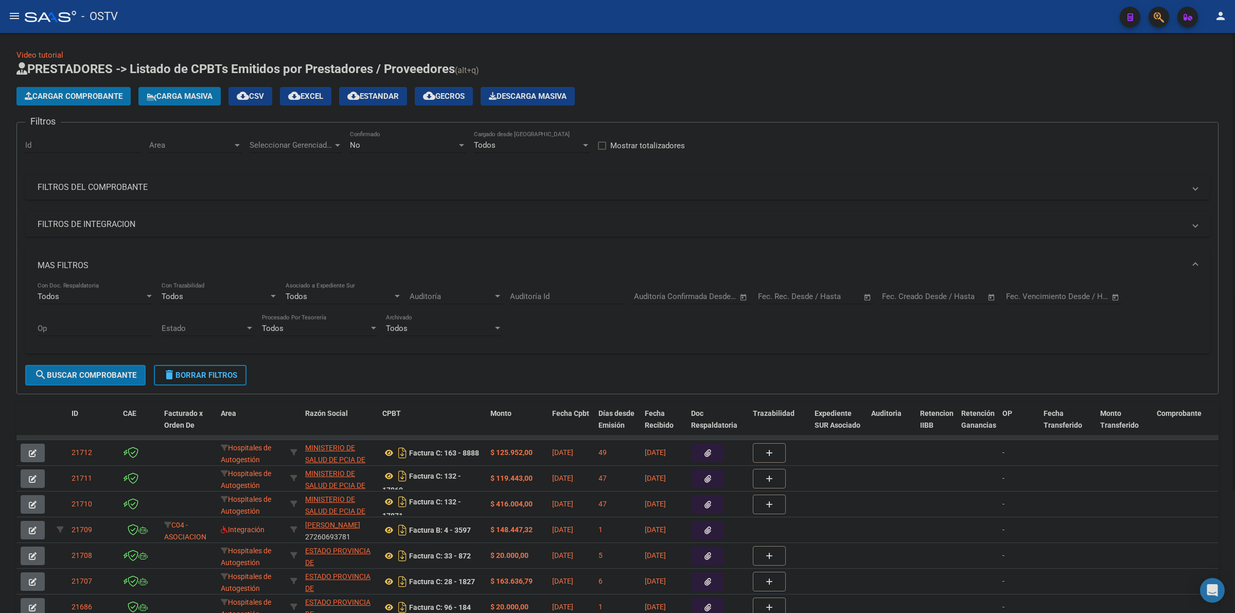
click at [790, 50] on div "Video tutorial PRESTADORES -> Listado de CPBTs Emitidos por Prestadores / Prove…" at bounding box center [617, 387] width 1203 height 677
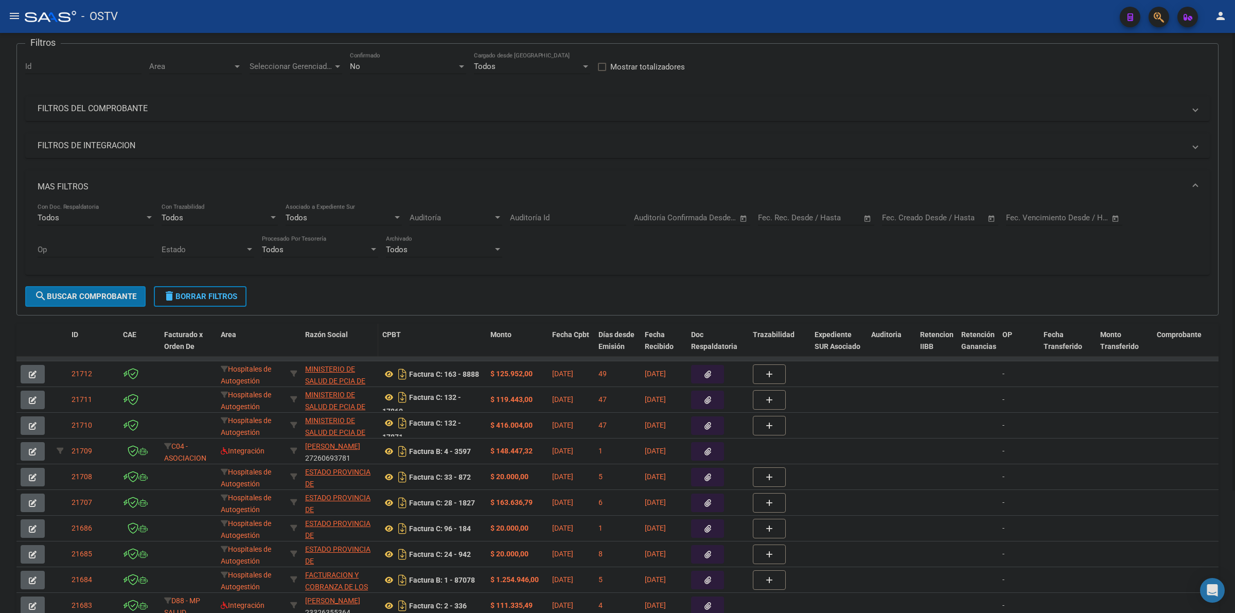
scroll to position [107, 0]
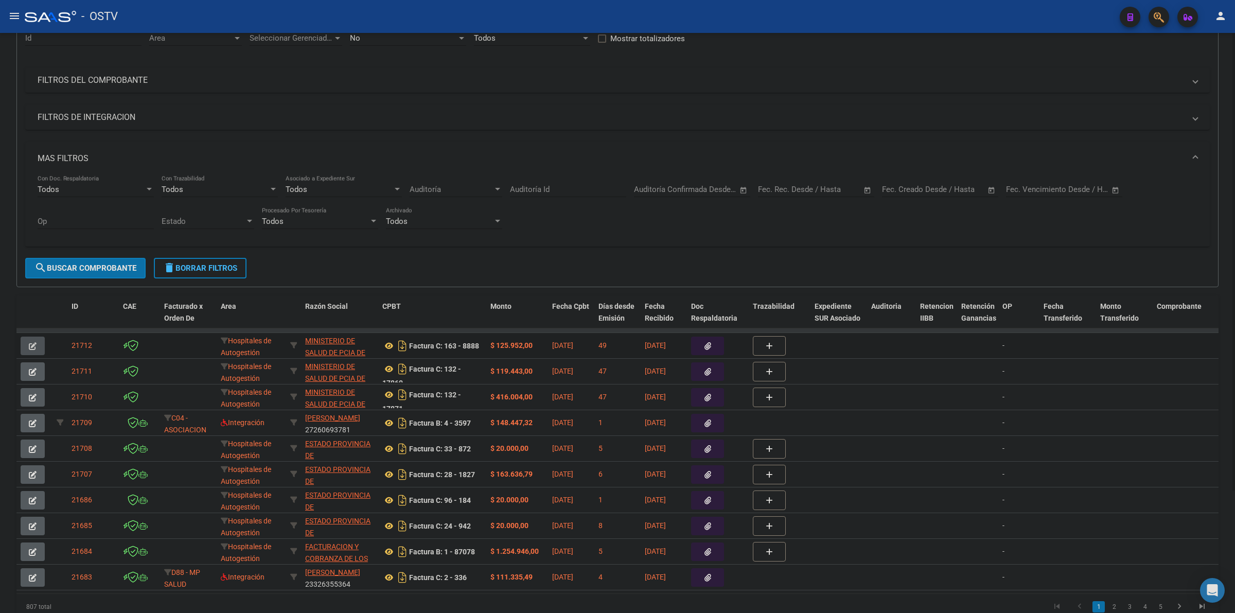
click at [37, 343] on button "button" at bounding box center [33, 346] width 24 height 19
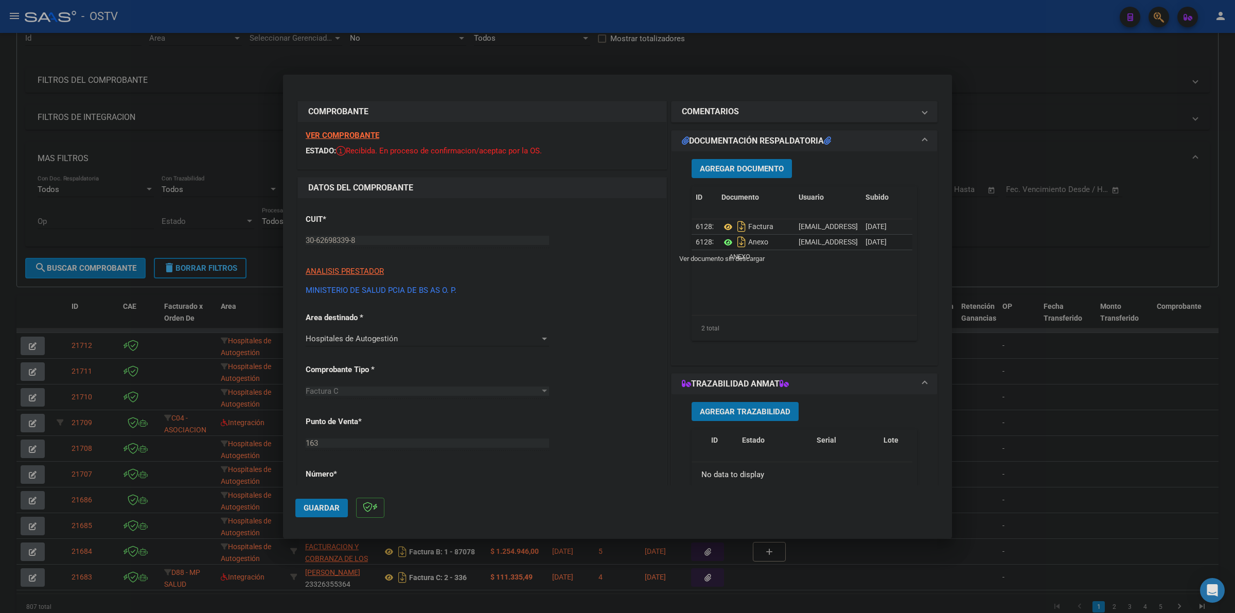
click at [722, 242] on icon at bounding box center [728, 242] width 13 height 12
click at [950, 84] on mat-dialog-container "COMPROBANTE VER COMPROBANTE ESTADO: Recibida. En proceso de confirmacion/acepta…" at bounding box center [617, 307] width 669 height 464
drag, startPoint x: 990, startPoint y: 65, endPoint x: 1173, endPoint y: 57, distance: 182.9
click at [994, 65] on div at bounding box center [617, 306] width 1235 height 613
type input "$ 0,00"
